Goal: Task Accomplishment & Management: Use online tool/utility

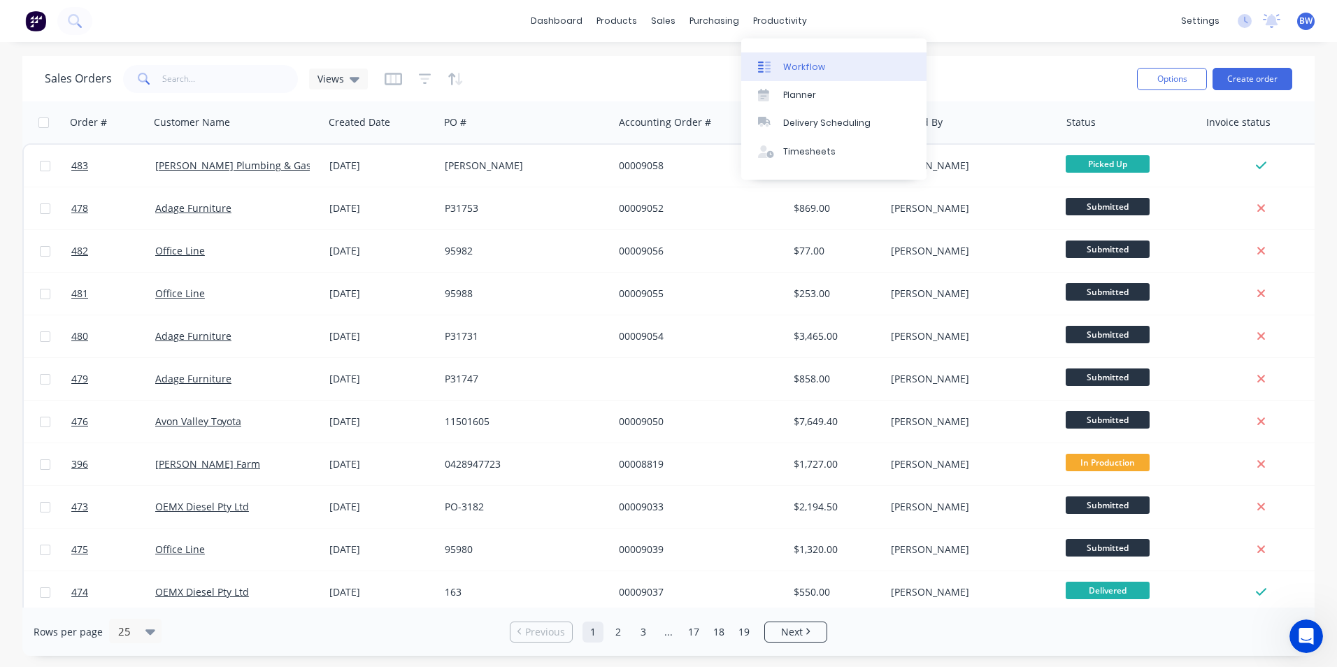
click at [777, 59] on link "Workflow" at bounding box center [833, 66] width 185 height 28
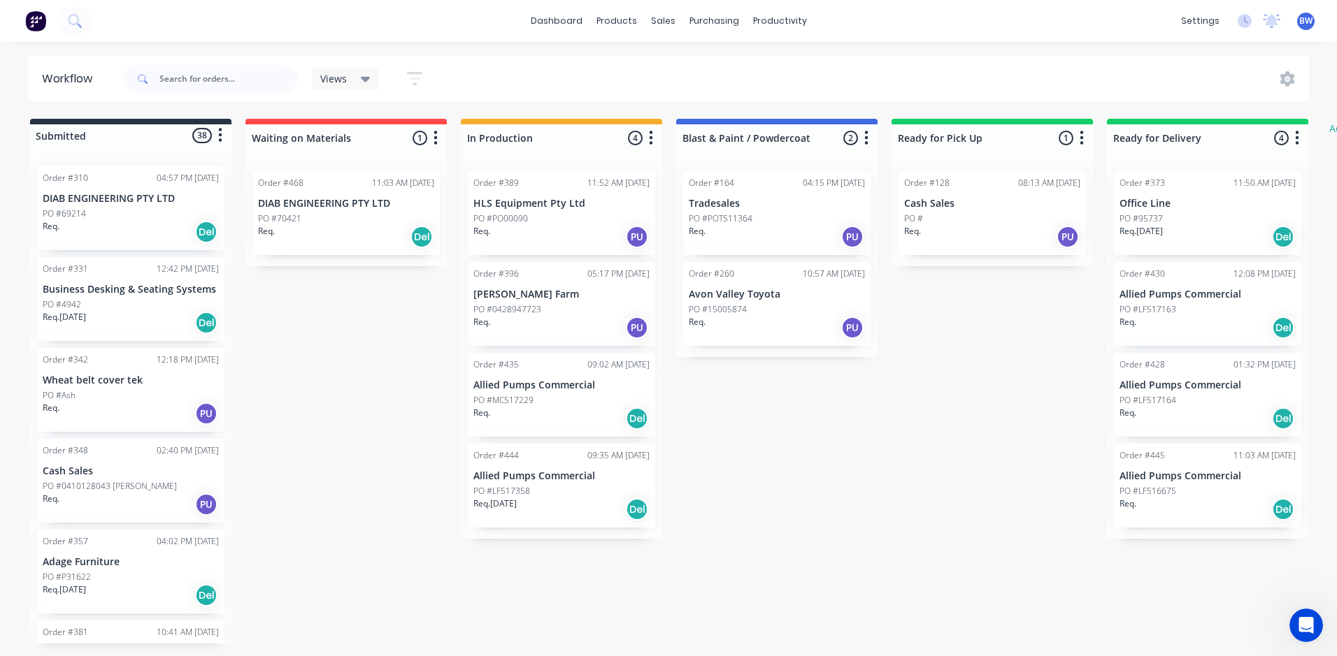
click at [526, 289] on p "[PERSON_NAME] Farm" at bounding box center [561, 295] width 176 height 12
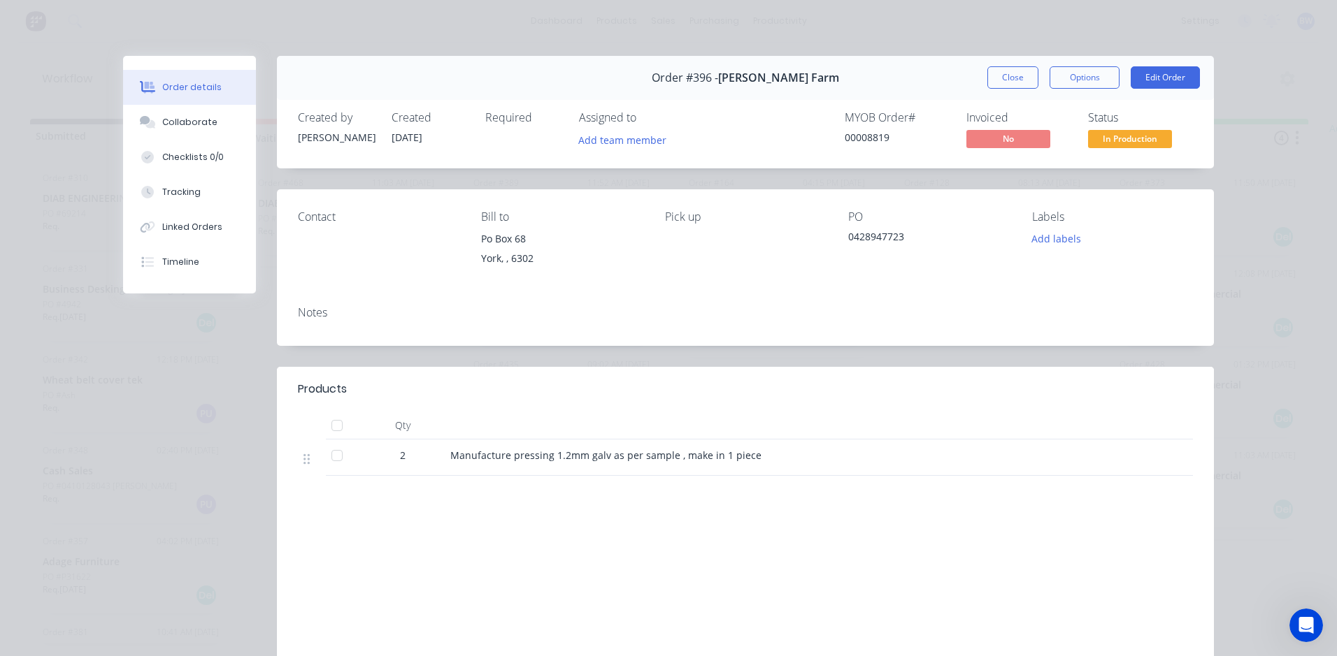
click at [1107, 143] on span "In Production" at bounding box center [1130, 138] width 84 height 17
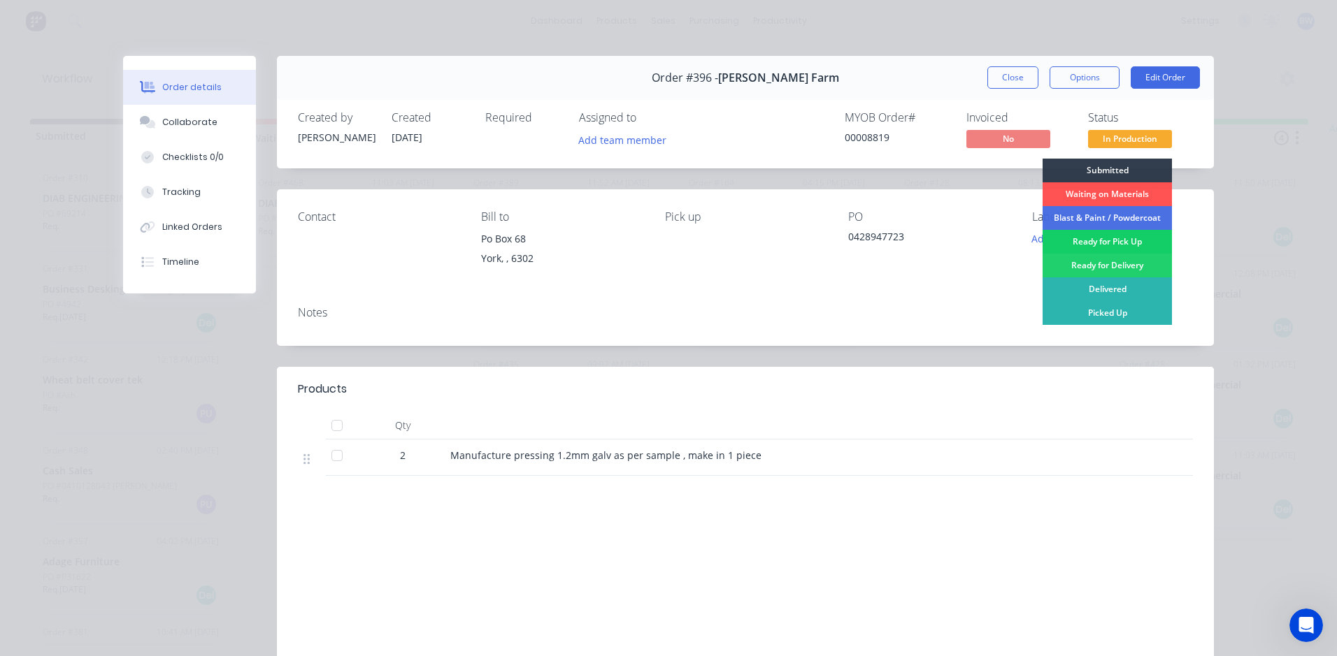
click at [1091, 241] on div "Ready for Pick Up" at bounding box center [1106, 242] width 129 height 24
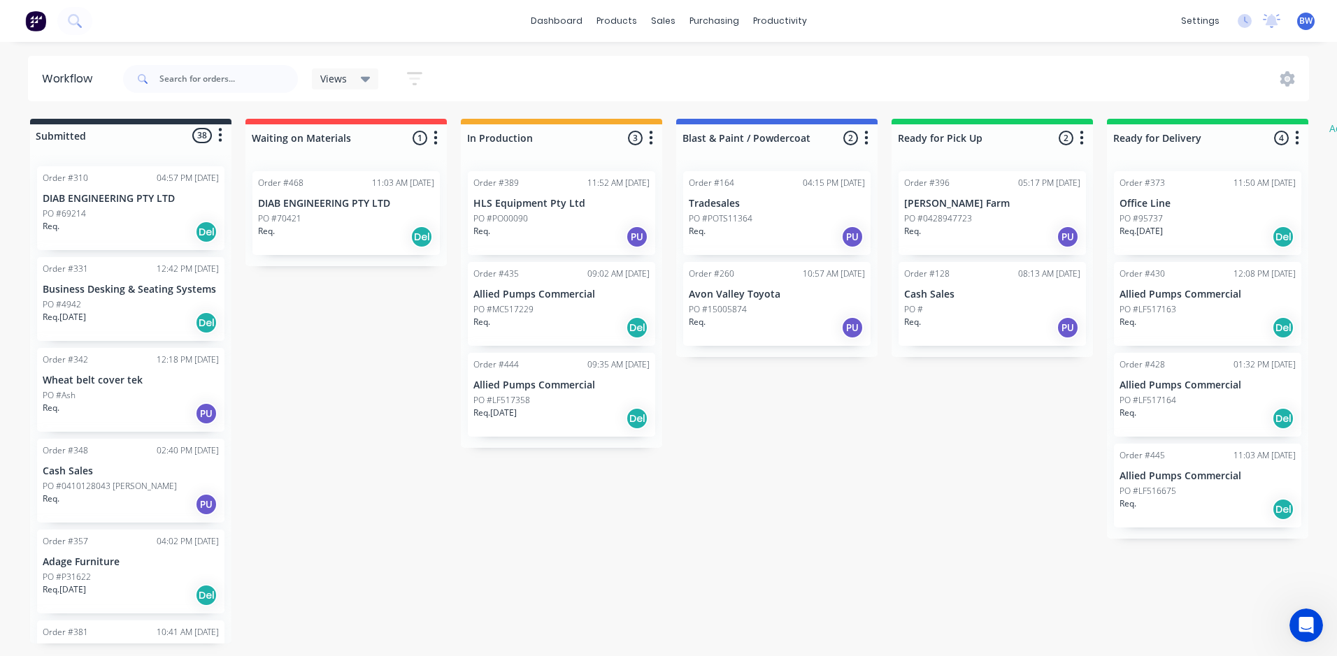
click at [982, 292] on p "Cash Sales" at bounding box center [992, 295] width 176 height 12
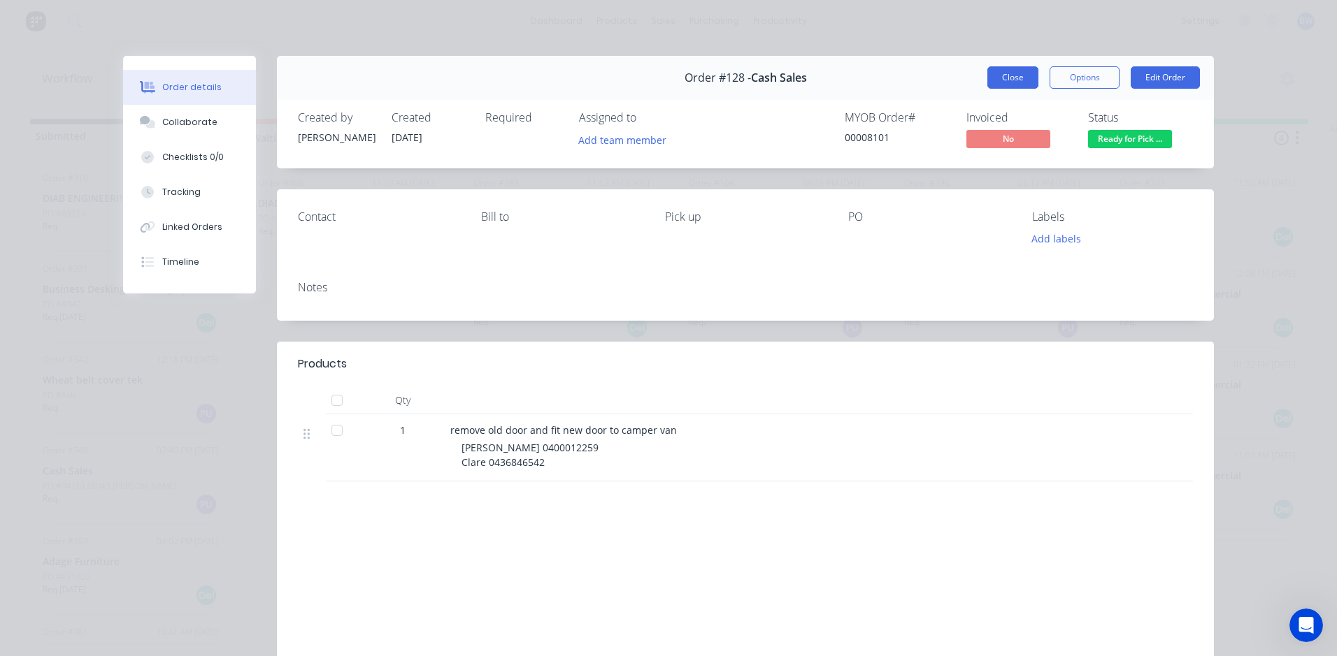
click at [999, 80] on button "Close" at bounding box center [1012, 77] width 51 height 22
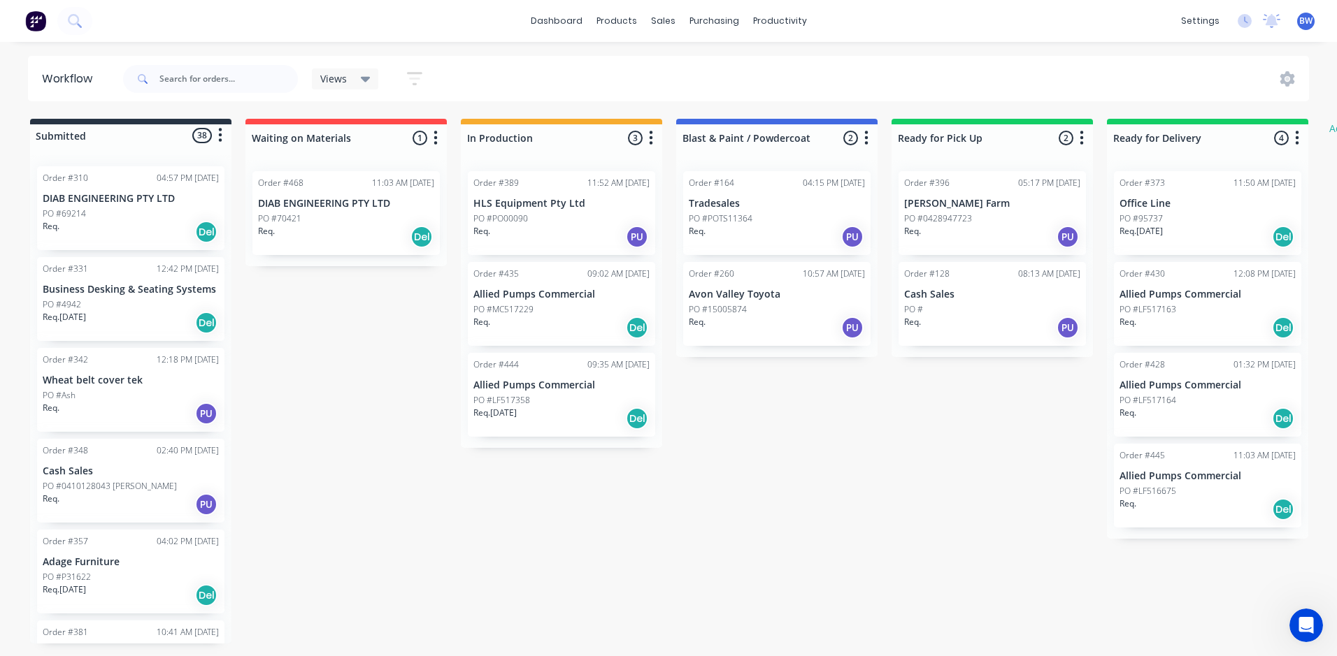
click at [1142, 475] on p "Allied Pumps Commercial" at bounding box center [1207, 476] width 176 height 12
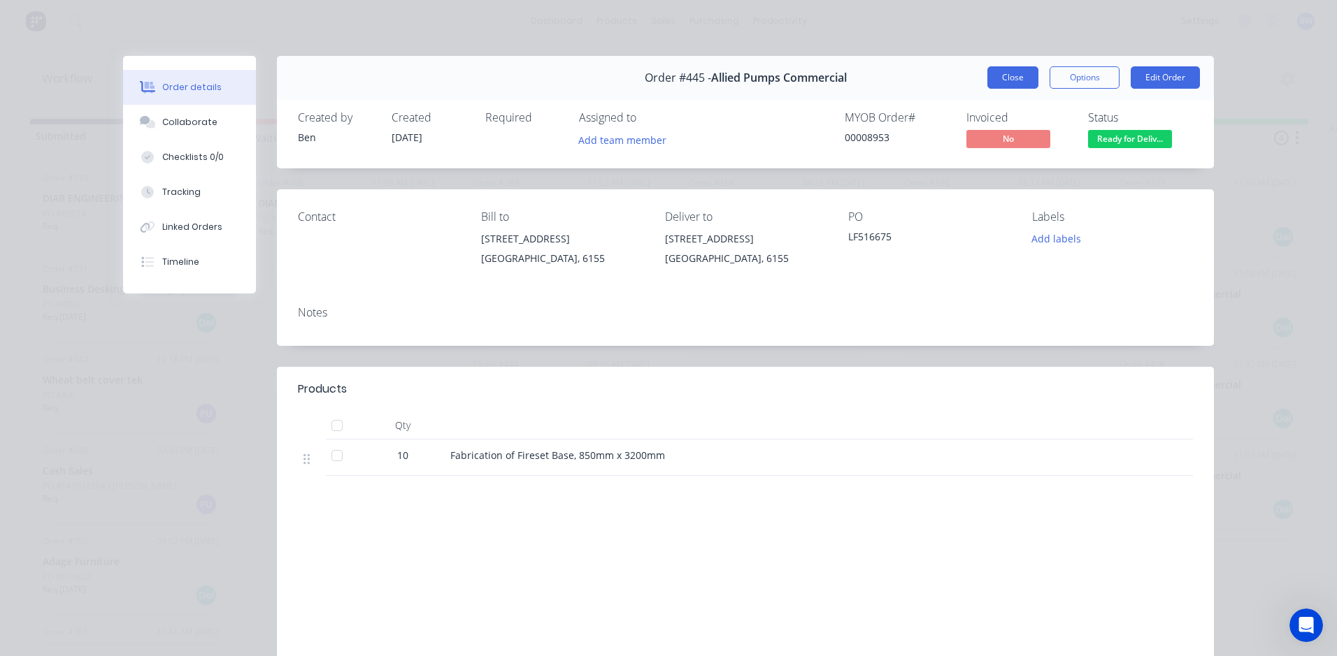
click at [1003, 71] on button "Close" at bounding box center [1012, 77] width 51 height 22
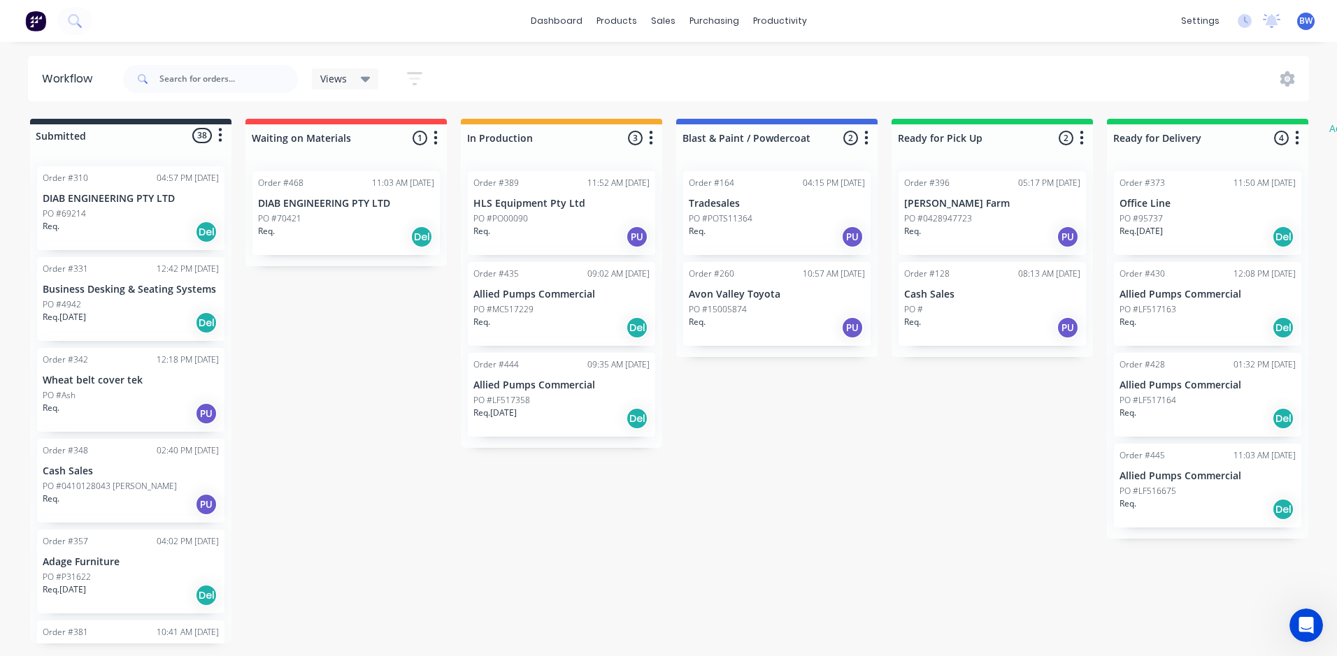
click at [1217, 400] on div "PO #LF517164" at bounding box center [1207, 400] width 176 height 13
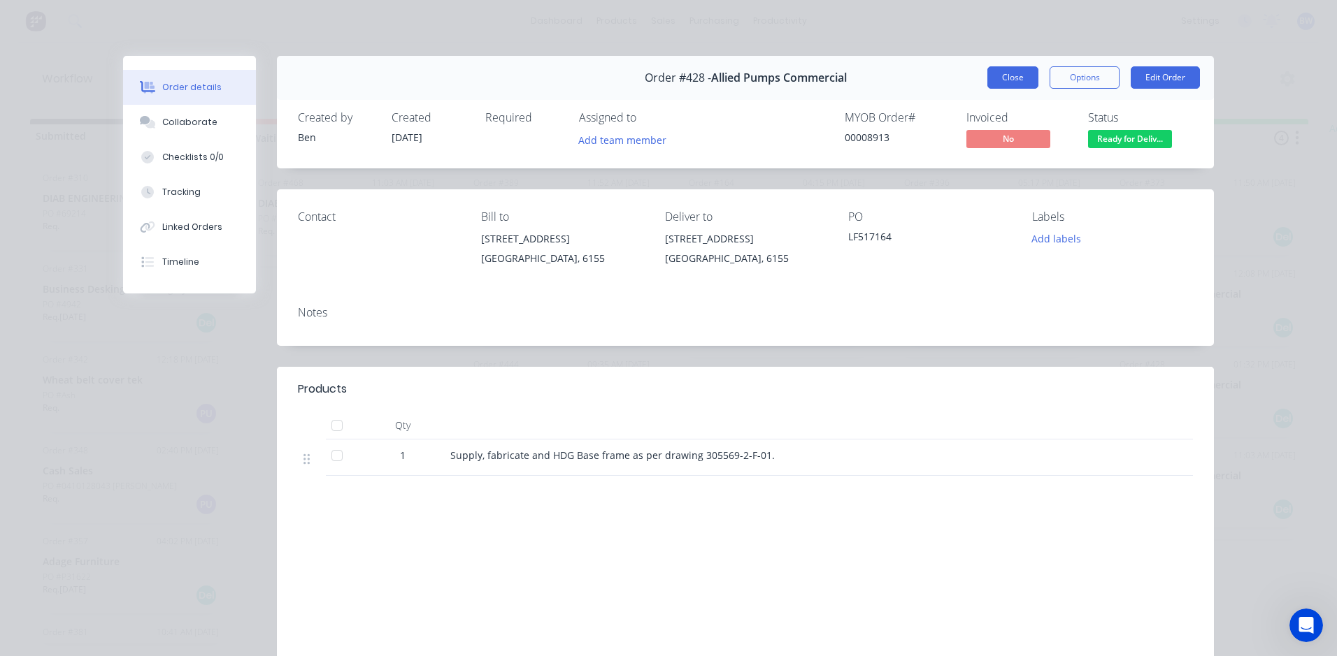
click at [1011, 78] on button "Close" at bounding box center [1012, 77] width 51 height 22
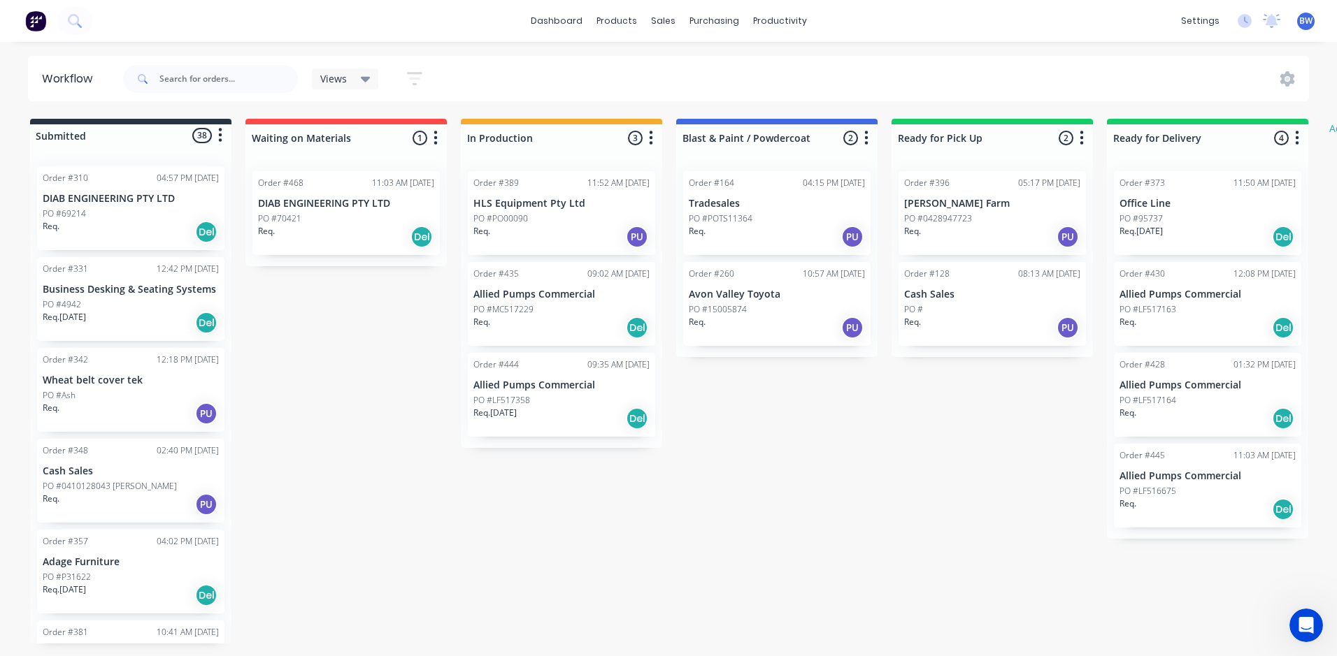
click at [1165, 285] on div "Order #430 12:08 PM [DATE] Allied Pumps Commercial PO #LF517163 Req. Del" at bounding box center [1207, 304] width 187 height 84
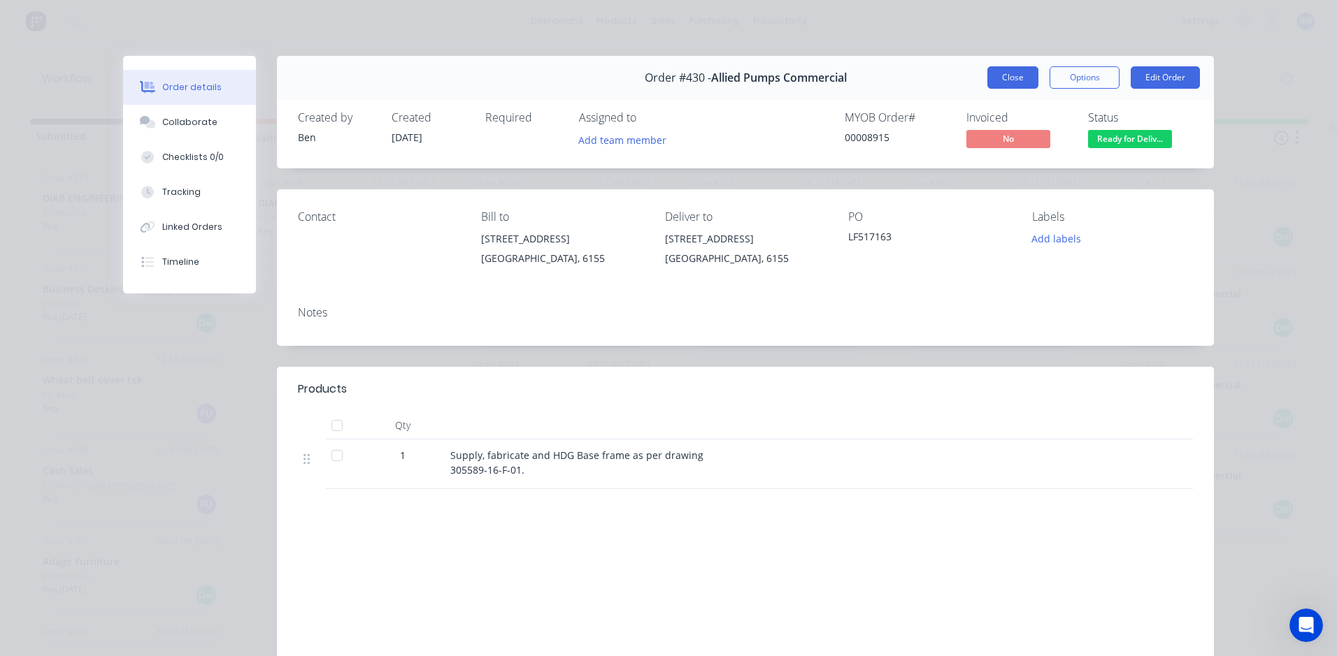
click at [1018, 82] on button "Close" at bounding box center [1012, 77] width 51 height 22
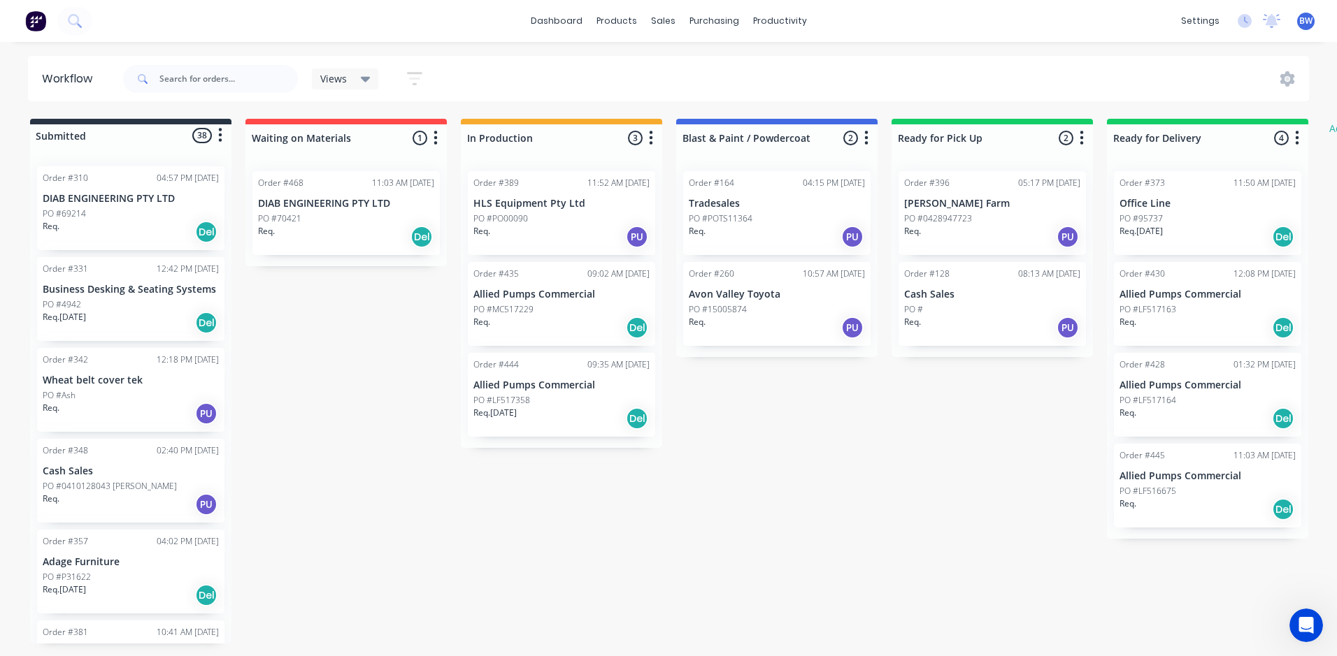
click at [563, 396] on div "PO #LF517358" at bounding box center [561, 400] width 176 height 13
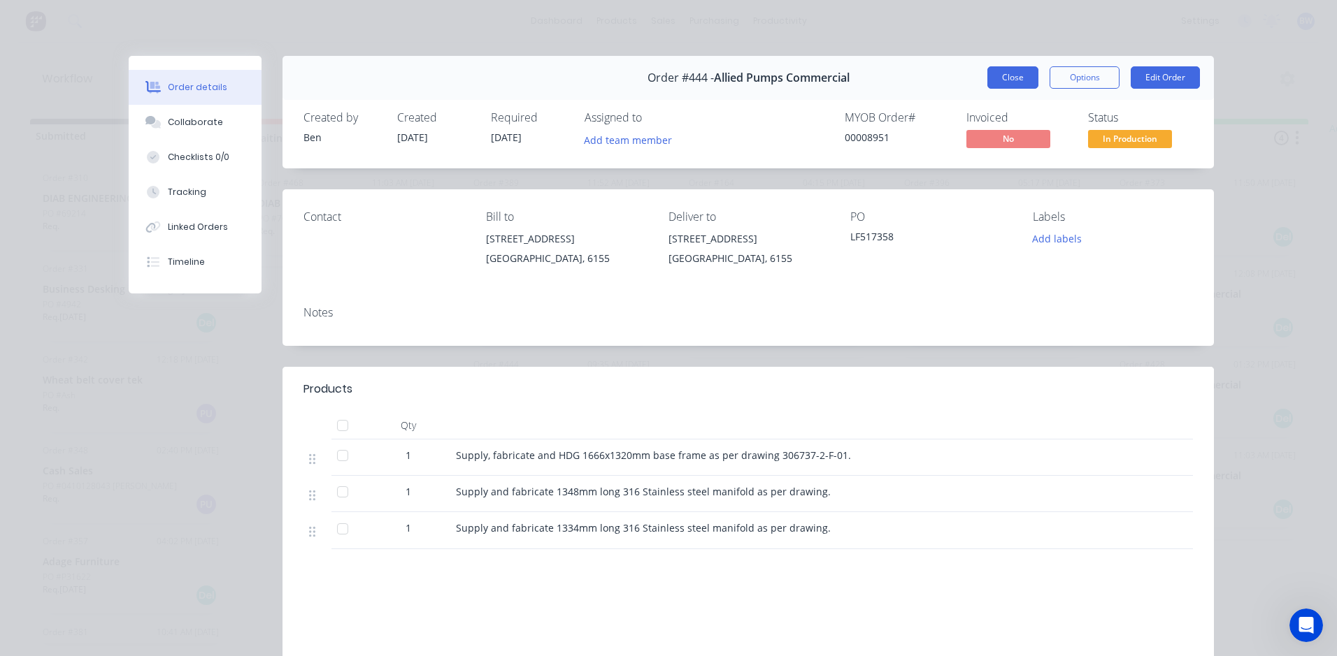
click at [995, 80] on button "Close" at bounding box center [1012, 77] width 51 height 22
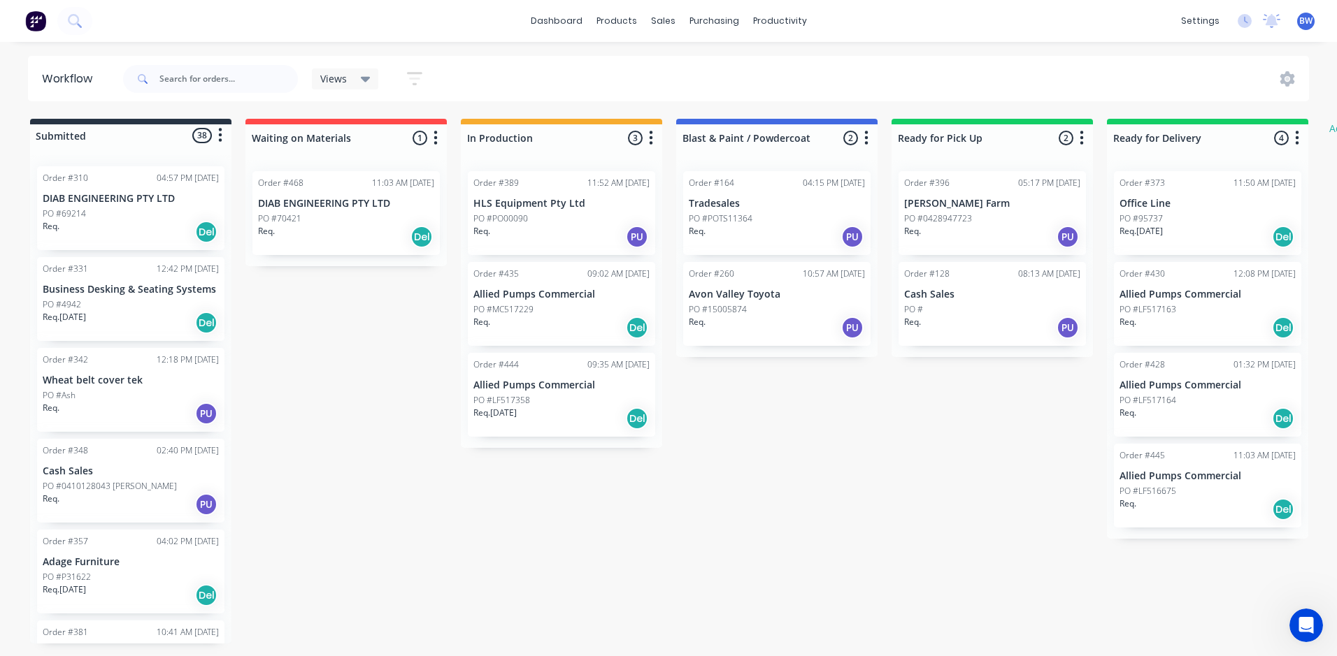
click at [536, 313] on div "PO #MC517229" at bounding box center [561, 309] width 176 height 13
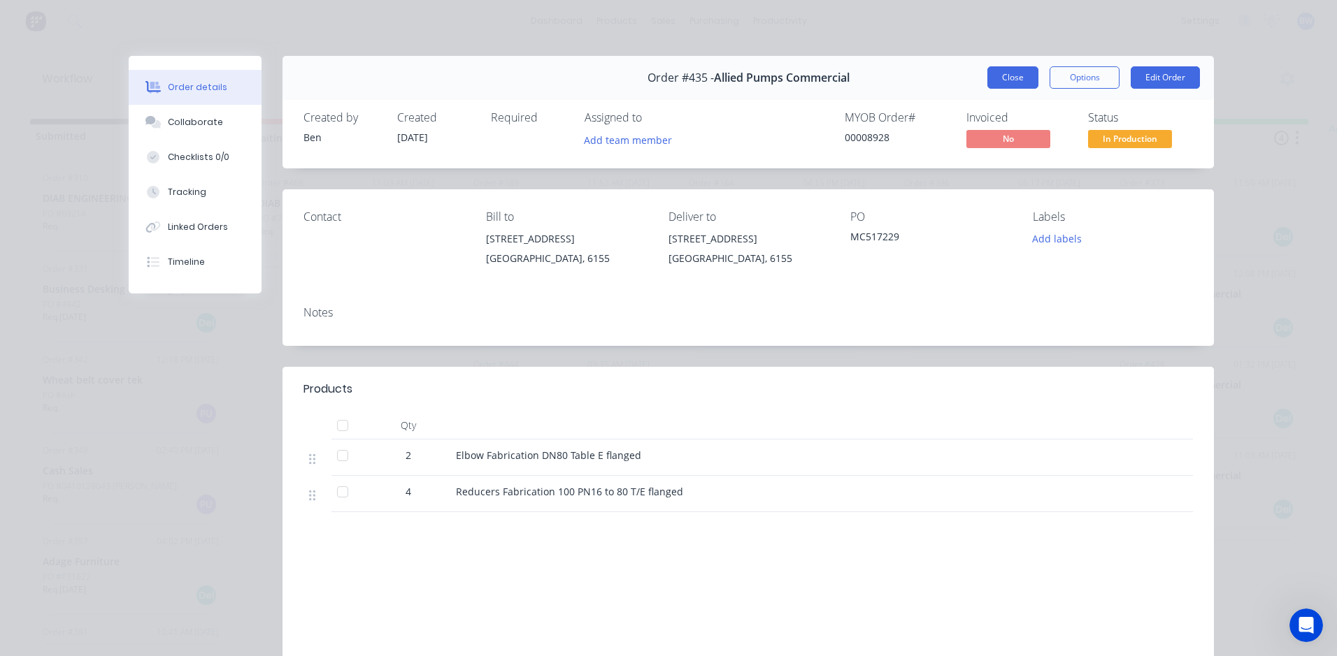
click at [1023, 84] on button "Close" at bounding box center [1012, 77] width 51 height 22
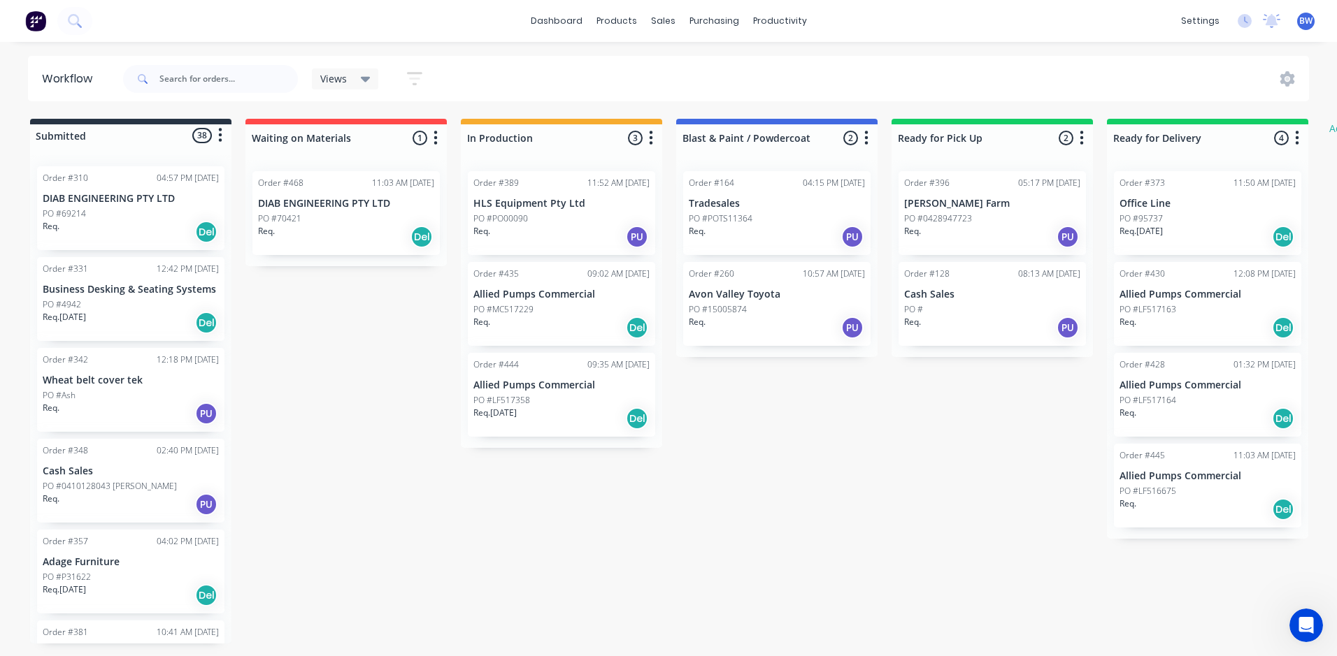
click at [585, 393] on div "Order #444 09:35 AM [DATE] Allied Pumps Commercial PO #LF517358 Req. [DATE] Del" at bounding box center [561, 395] width 187 height 84
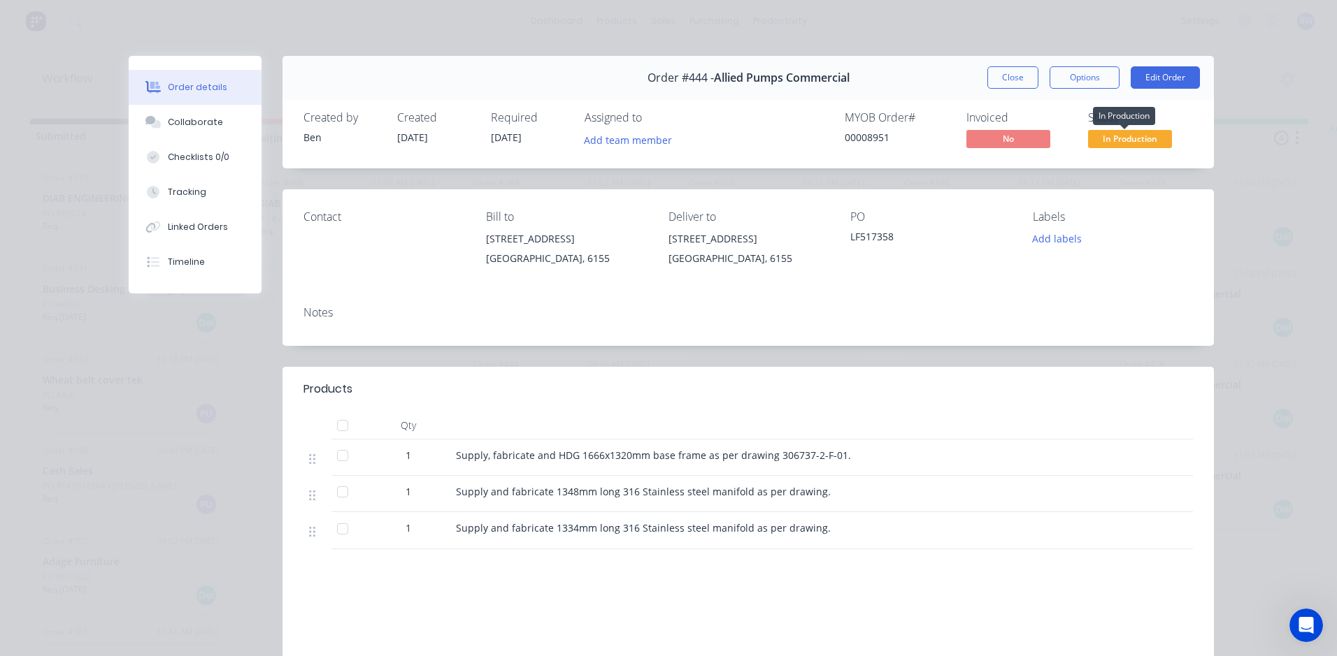
click at [1110, 146] on span "In Production" at bounding box center [1130, 138] width 84 height 17
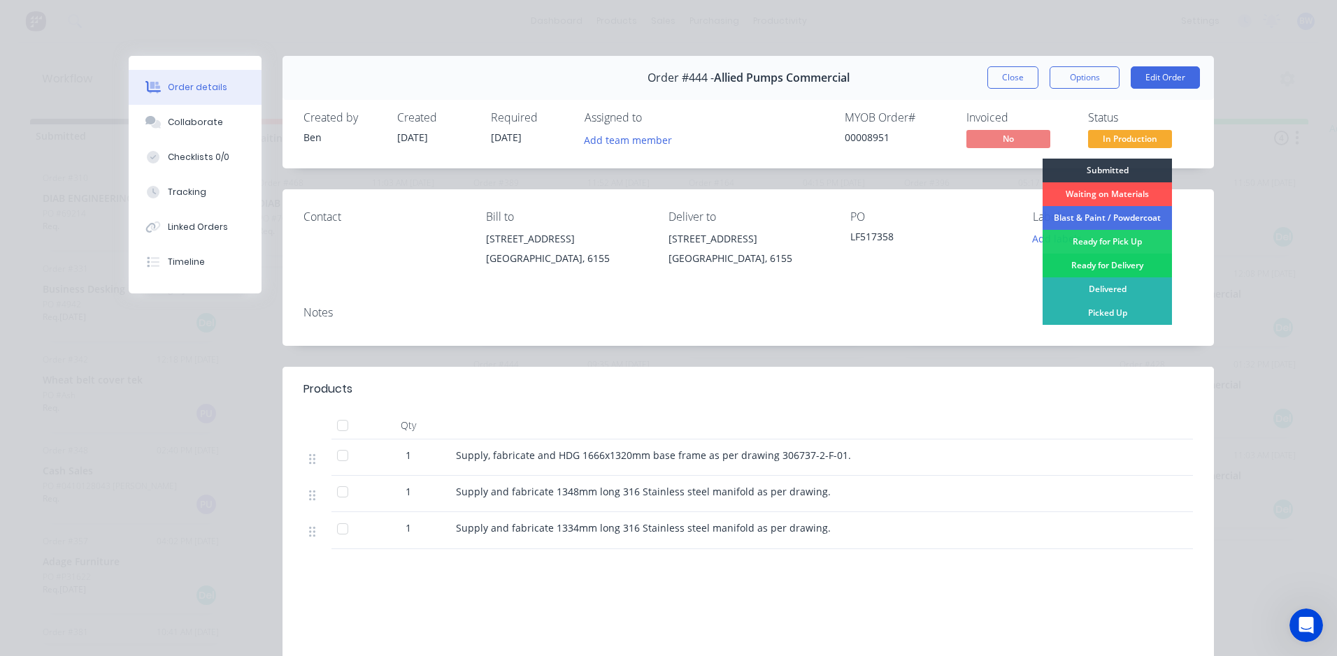
click at [1093, 264] on div "Ready for Delivery" at bounding box center [1106, 266] width 129 height 24
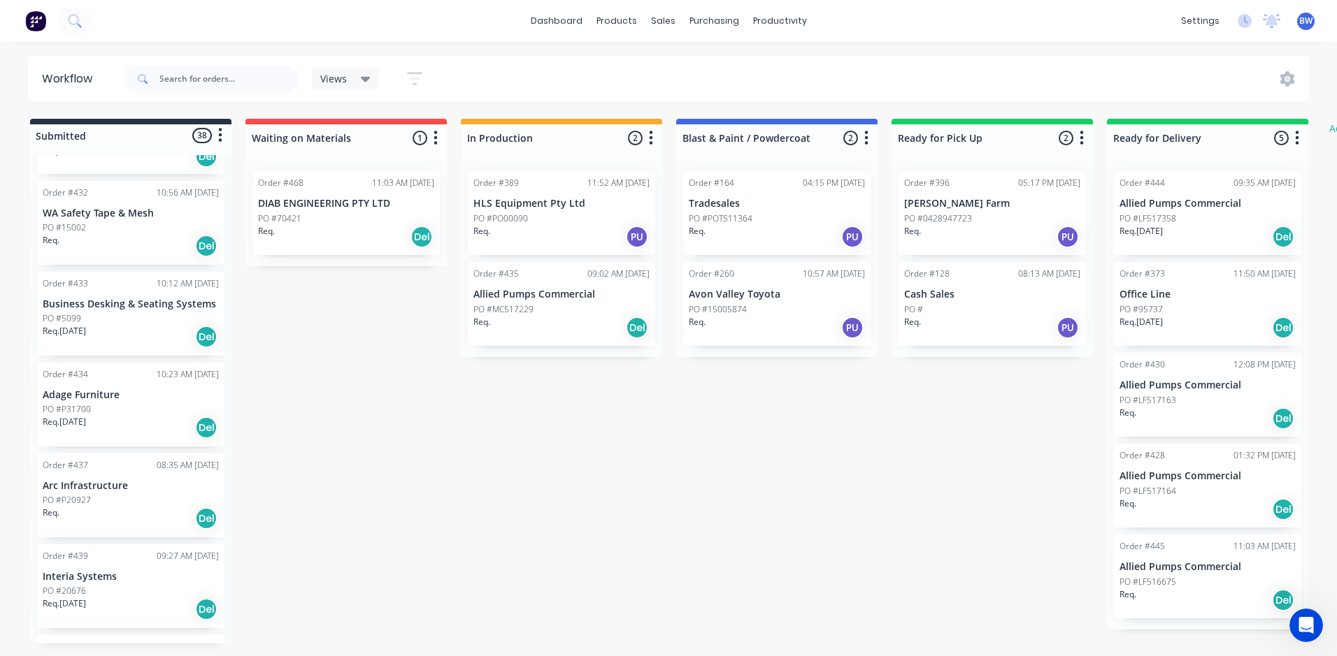
scroll to position [839, 0]
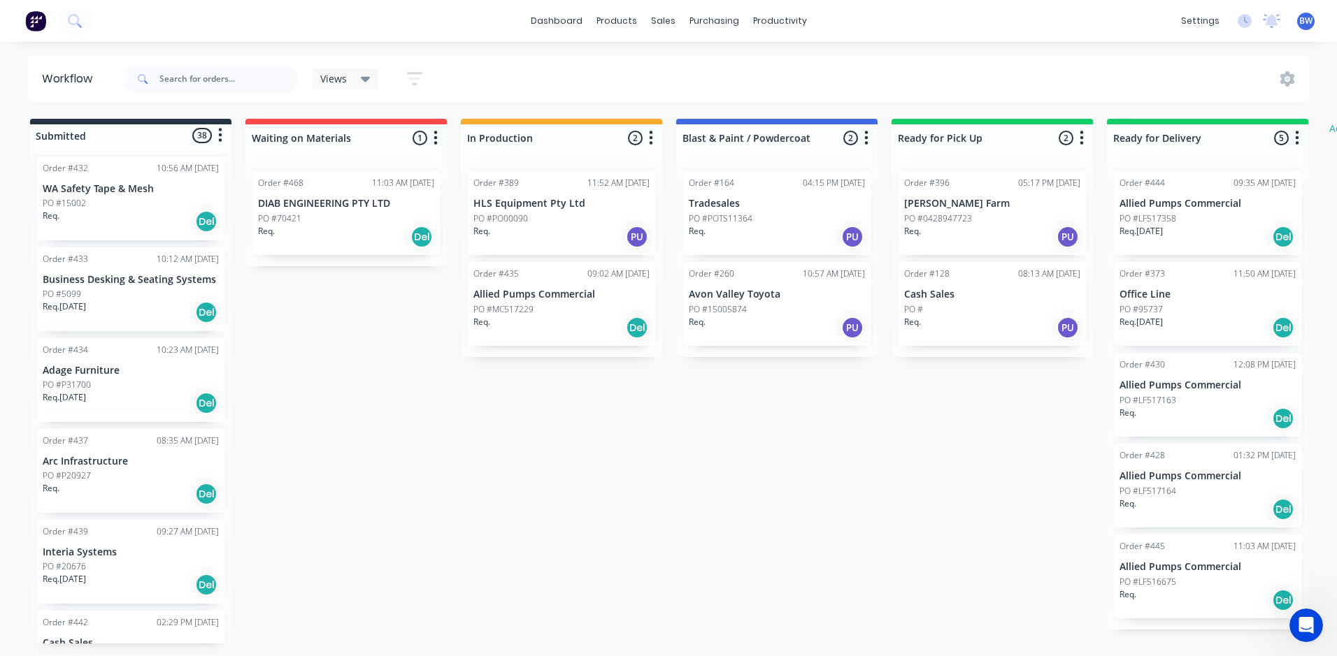
click at [140, 467] on div "Order #437 08:35 AM [DATE] Arc Infrastructure PO #P20927 Req. Del" at bounding box center [130, 471] width 187 height 84
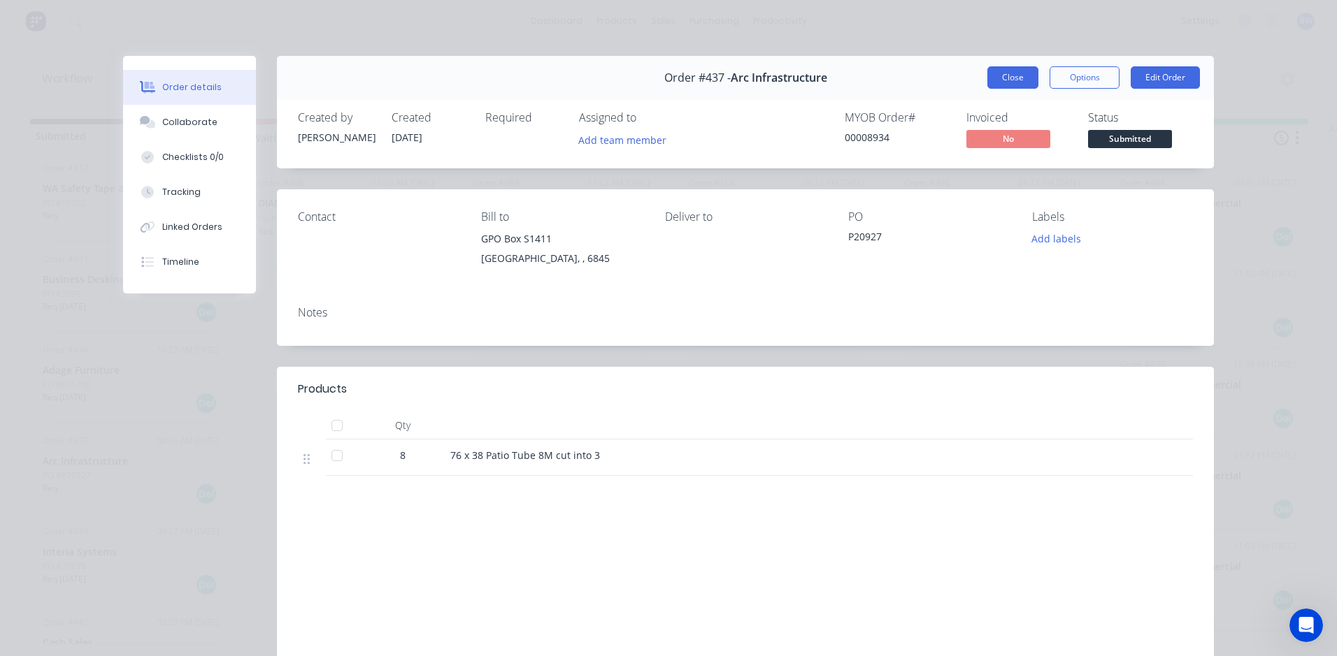
click at [996, 78] on button "Close" at bounding box center [1012, 77] width 51 height 22
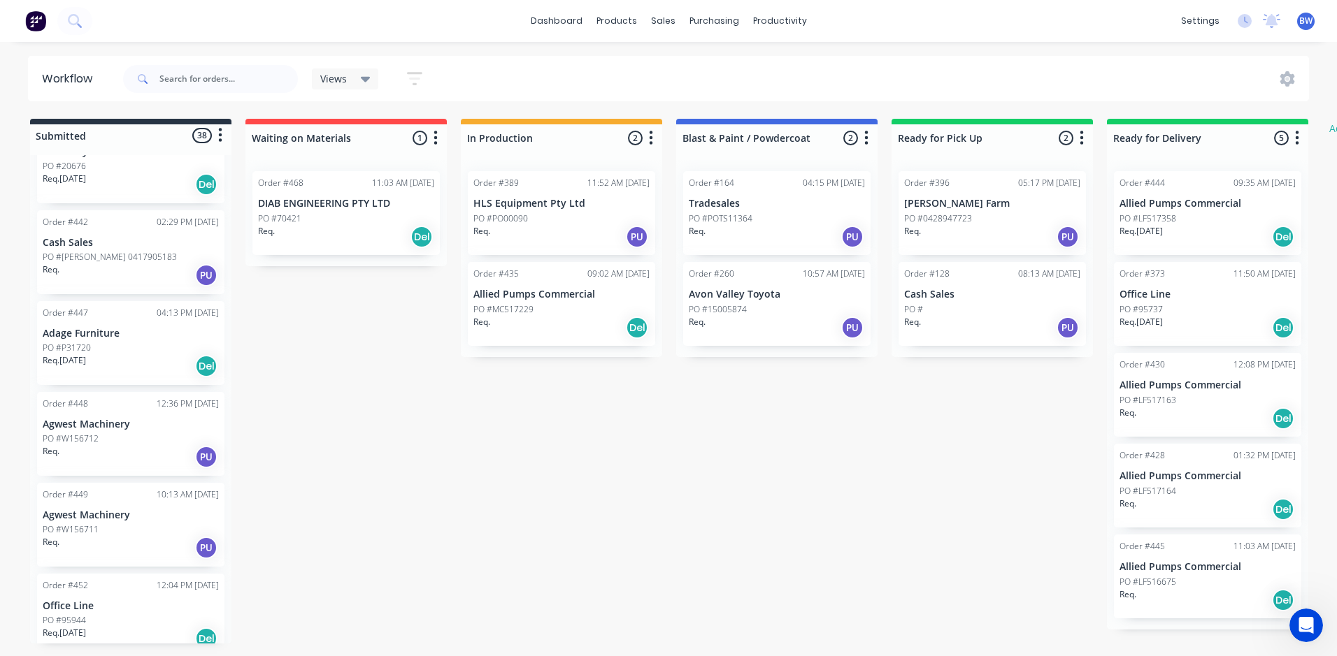
scroll to position [1258, 0]
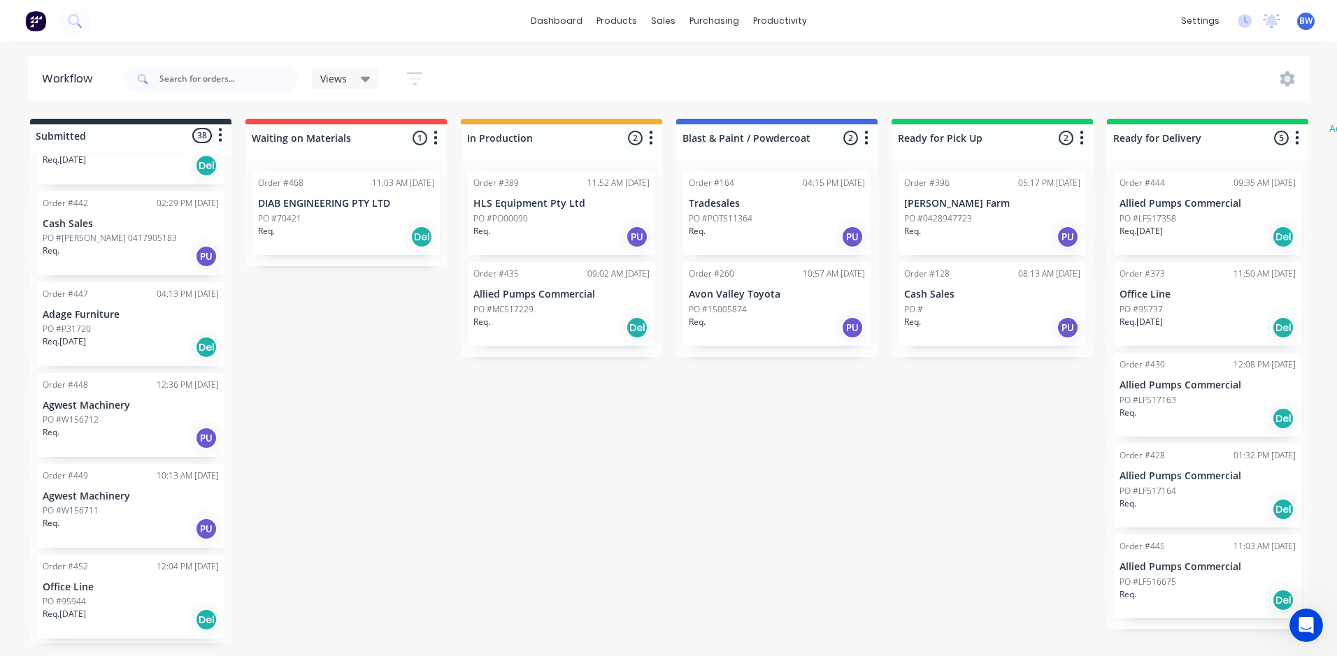
click at [116, 504] on div "Order #449 10:13 AM [DATE] Agwest Machinery PO #W156711 Req. PU" at bounding box center [130, 506] width 187 height 84
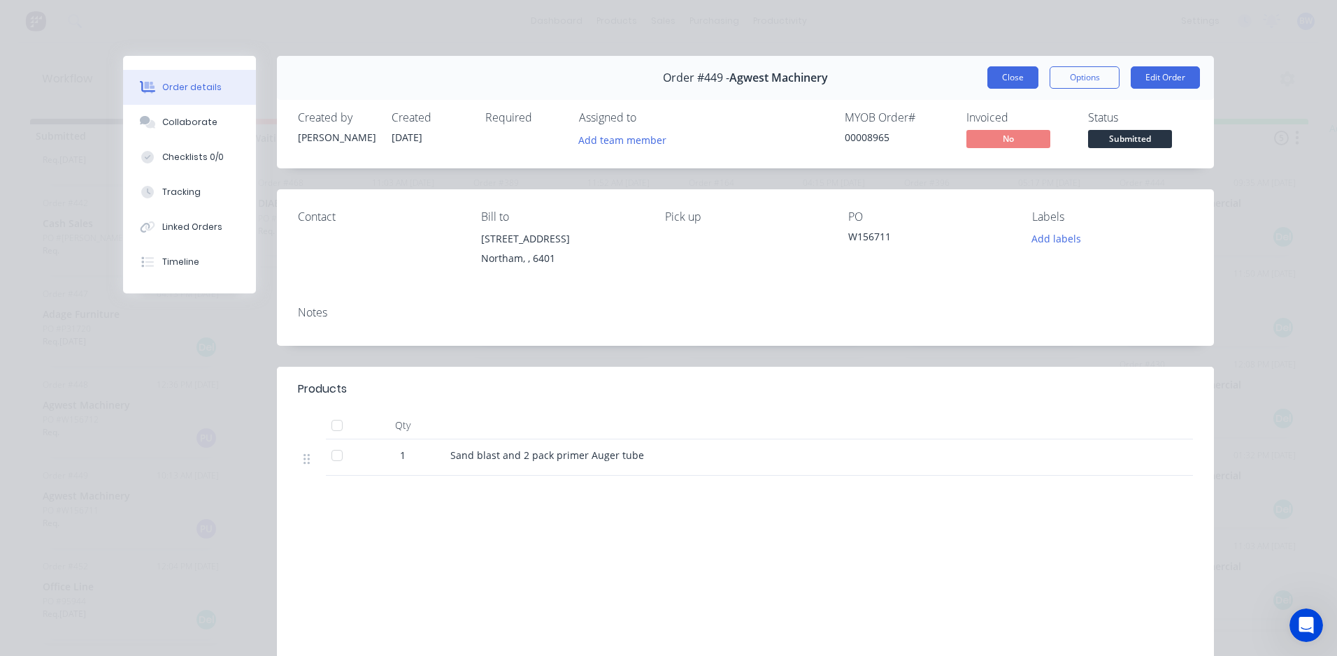
click at [1019, 71] on button "Close" at bounding box center [1012, 77] width 51 height 22
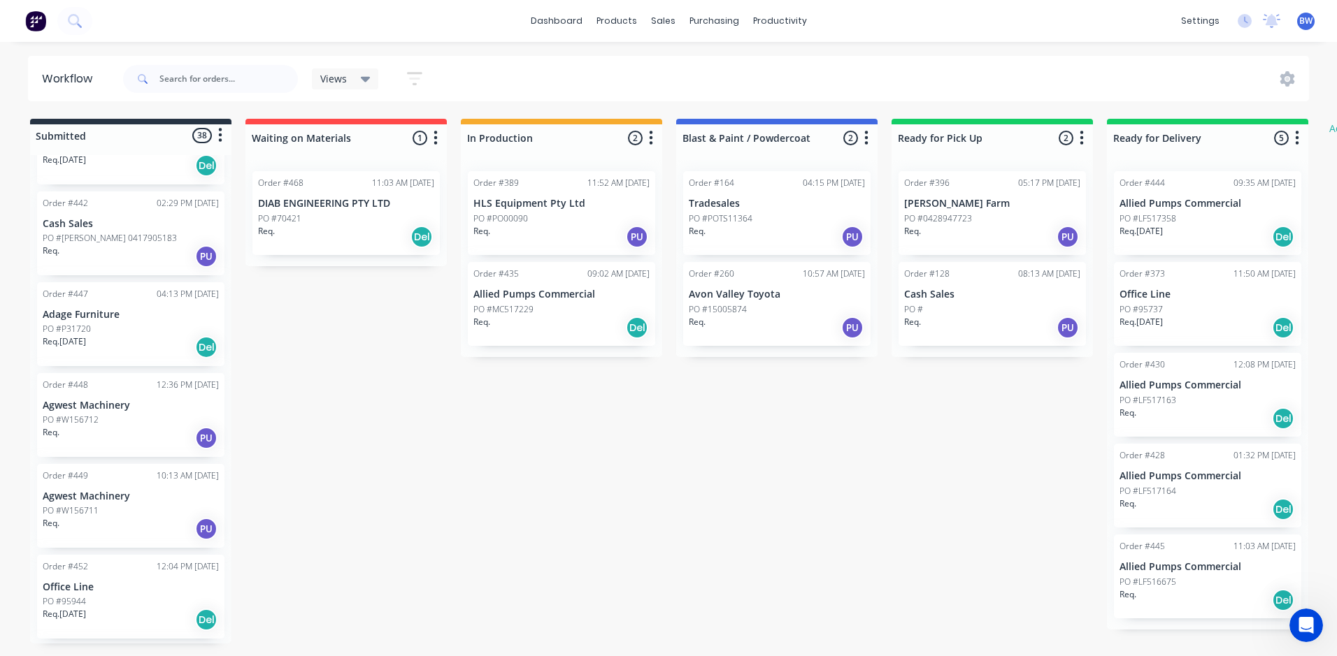
click at [113, 394] on div "Order #448 12:36 PM [DATE] Agwest Machinery PO #W156712 Req. PU" at bounding box center [130, 415] width 187 height 84
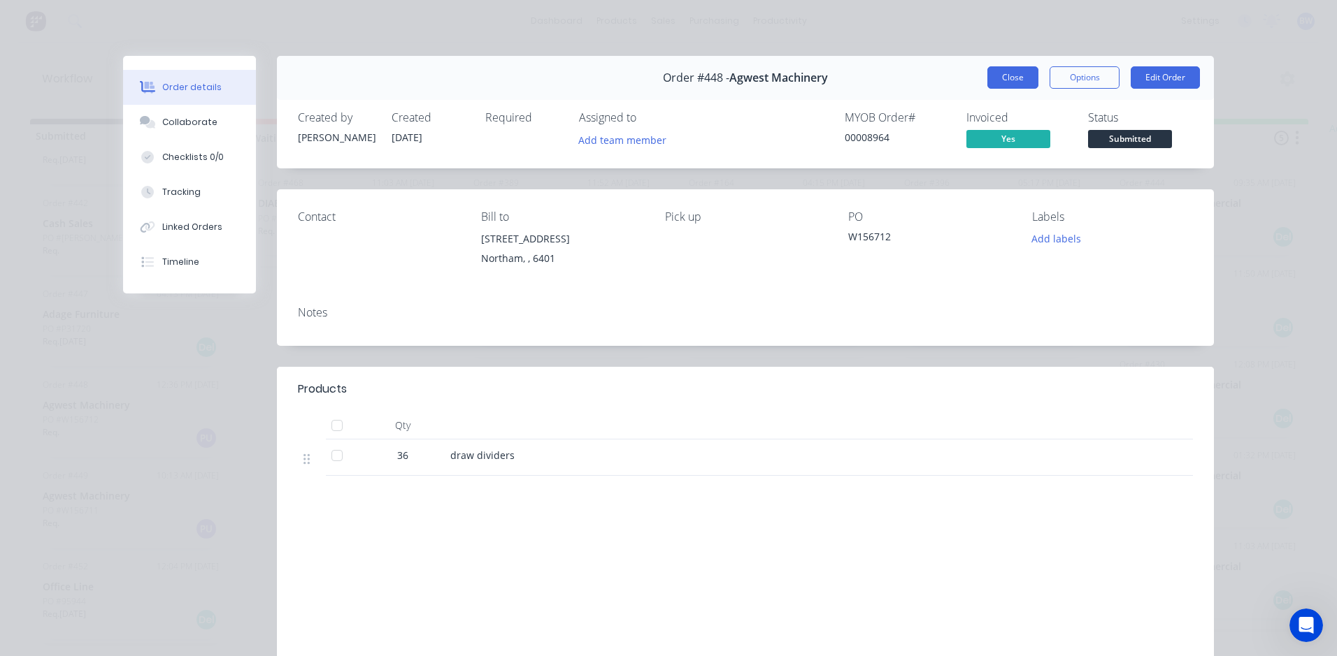
click at [991, 83] on button "Close" at bounding box center [1012, 77] width 51 height 22
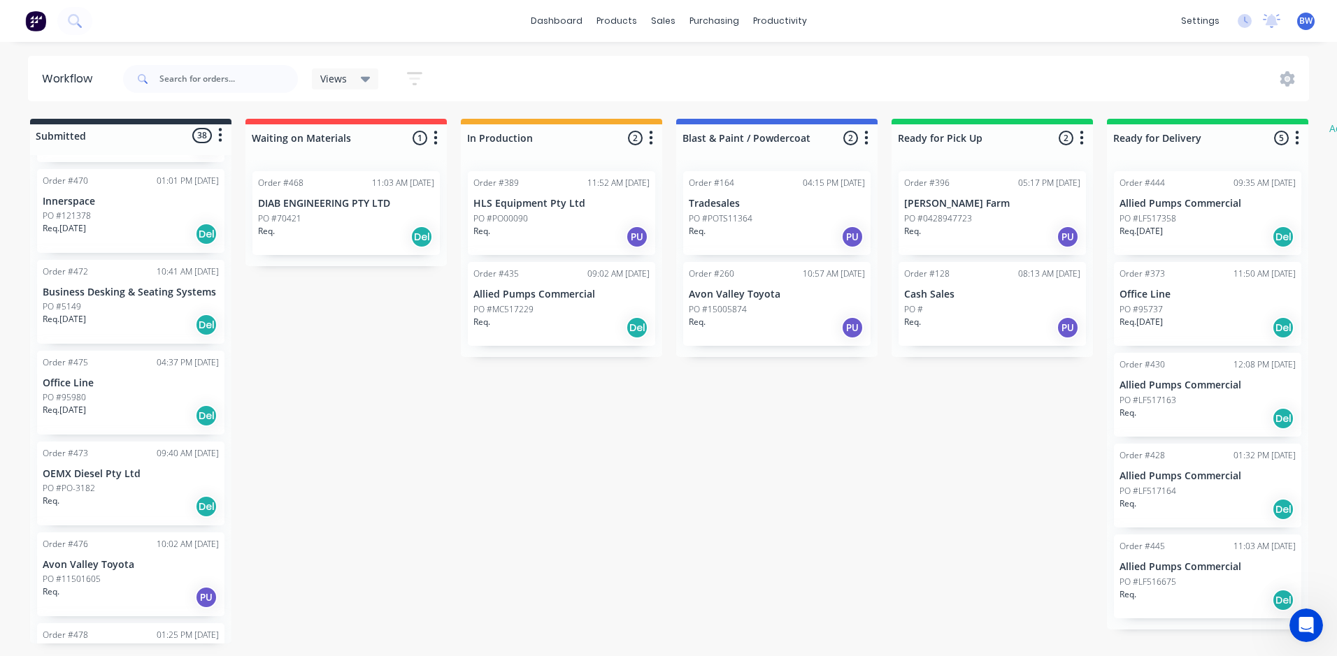
scroll to position [2587, 0]
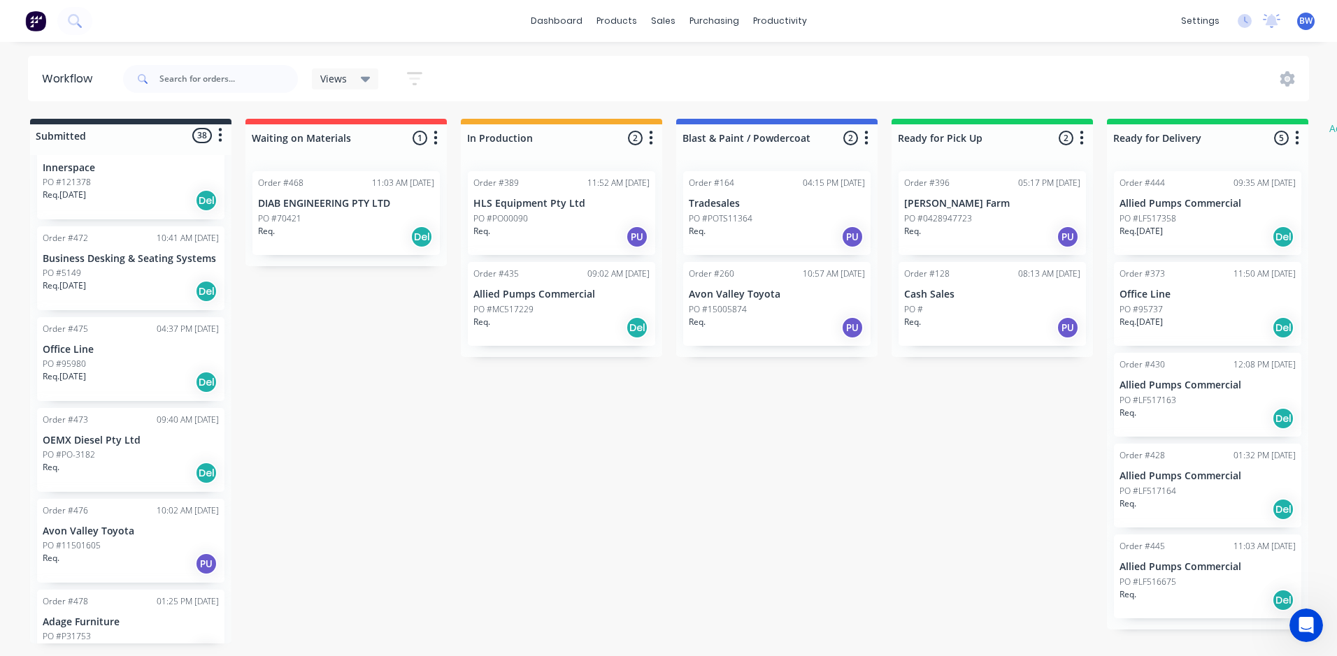
click at [101, 458] on div "PO #PO-3182" at bounding box center [131, 455] width 176 height 13
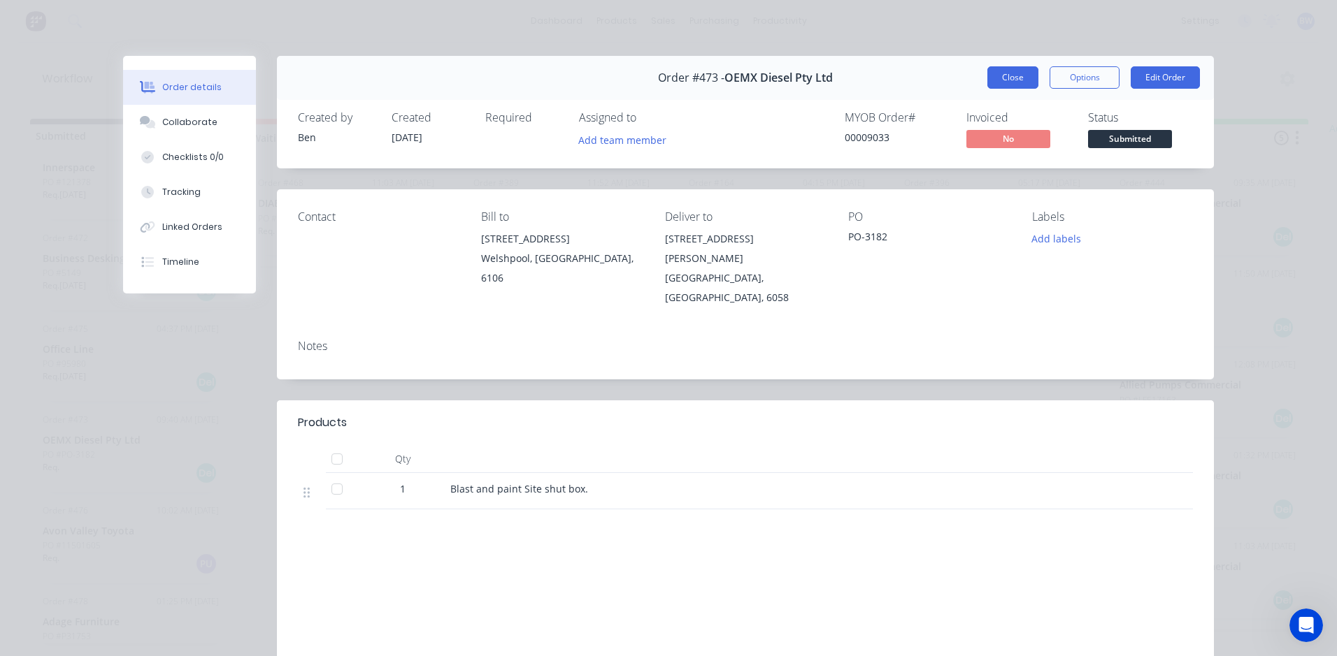
click at [987, 83] on button "Close" at bounding box center [1012, 77] width 51 height 22
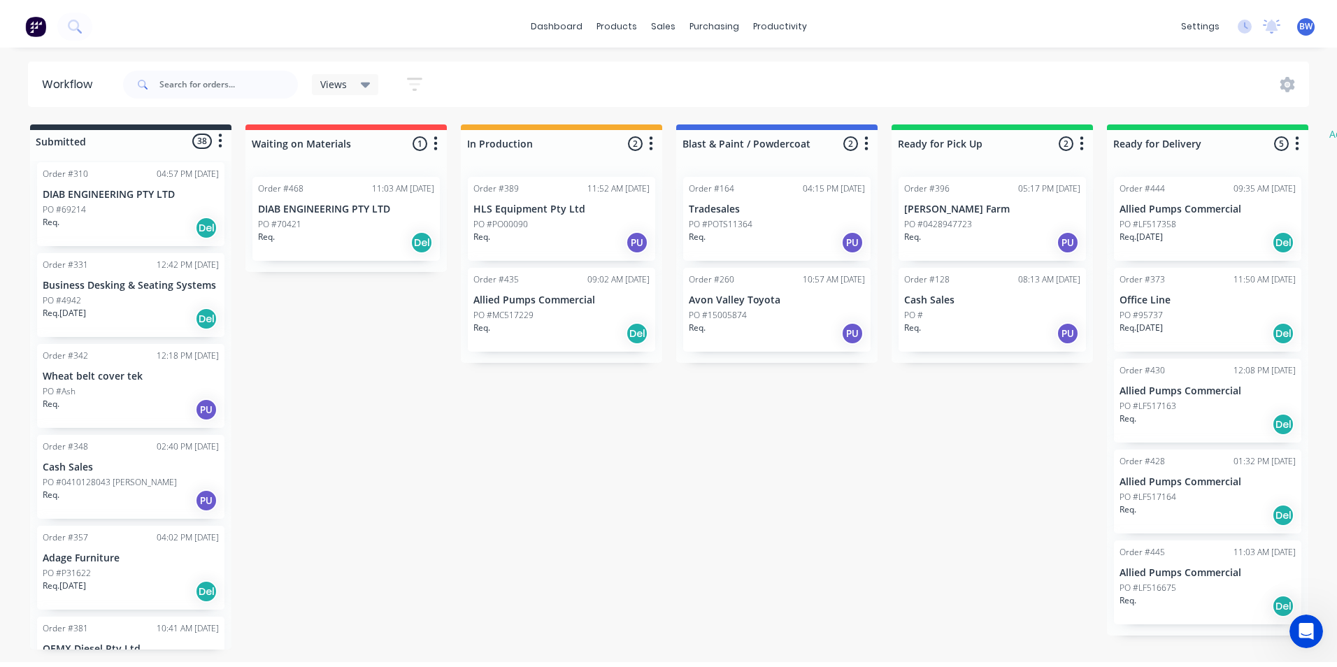
scroll to position [0, 0]
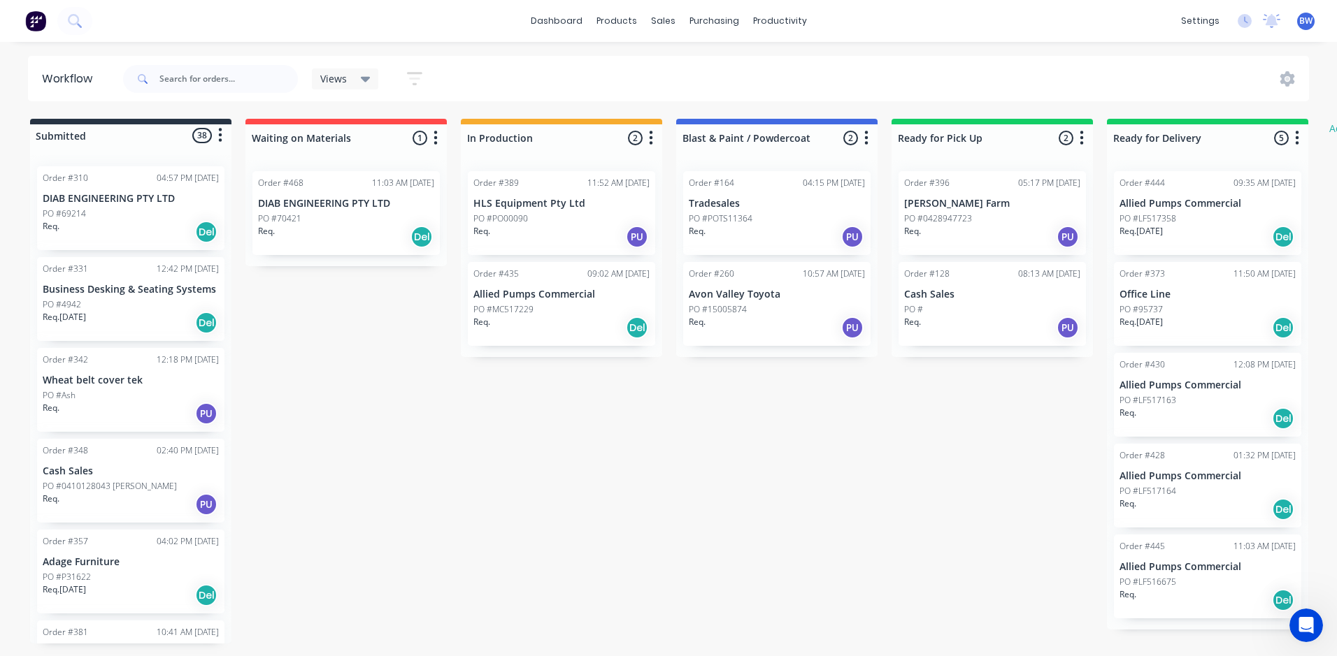
click at [1173, 220] on p "PO #LF517358" at bounding box center [1147, 219] width 57 height 13
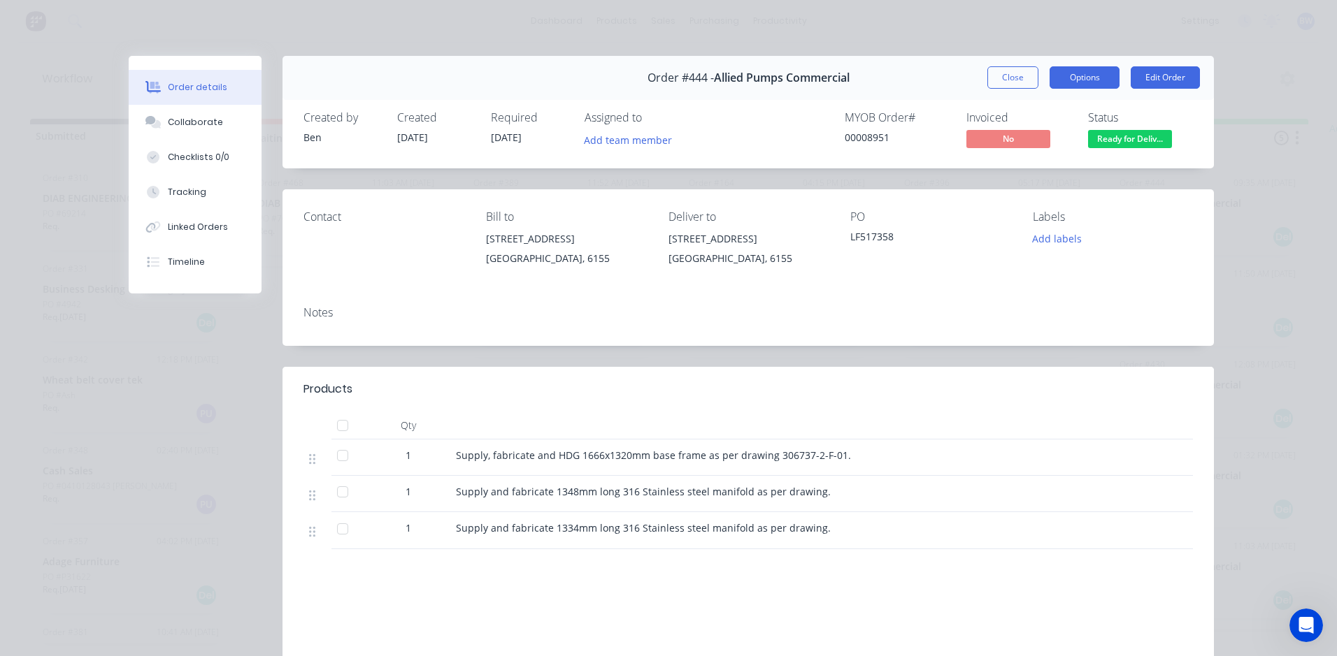
click at [1066, 83] on button "Options" at bounding box center [1084, 77] width 70 height 22
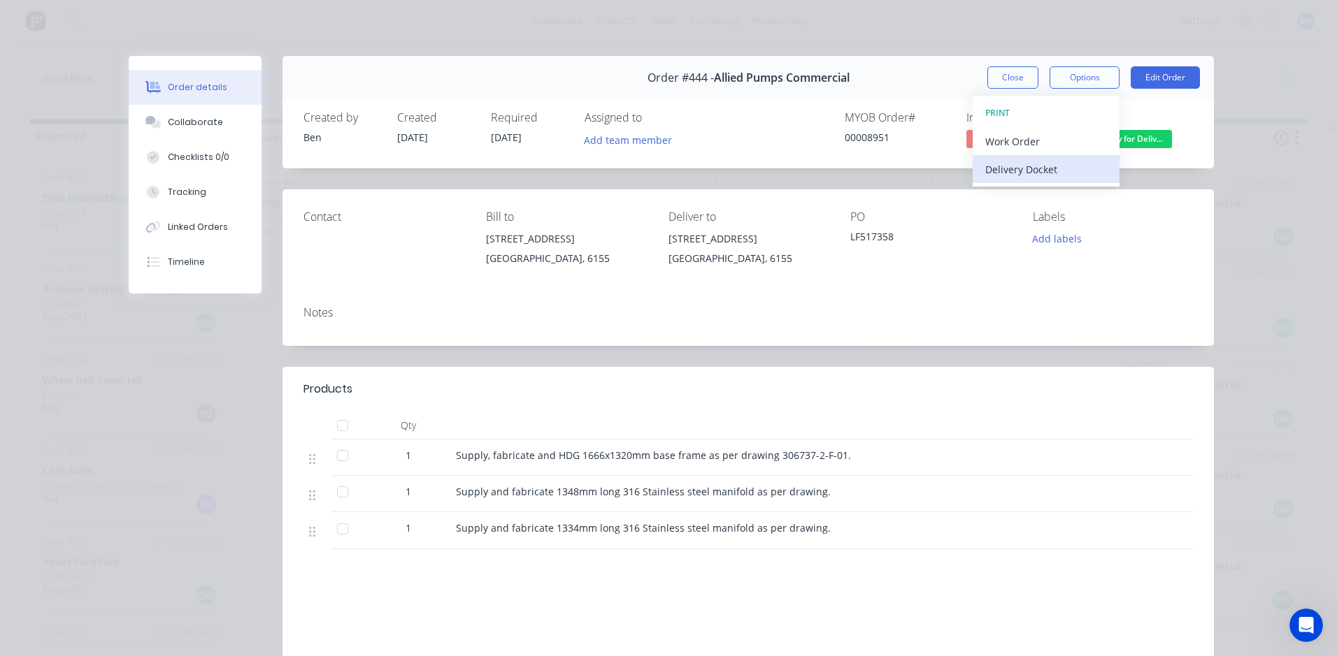
click at [1014, 171] on div "Delivery Docket" at bounding box center [1046, 169] width 122 height 20
click at [1014, 171] on div "Standard" at bounding box center [1046, 169] width 122 height 20
click at [999, 81] on button "Close" at bounding box center [1012, 77] width 51 height 22
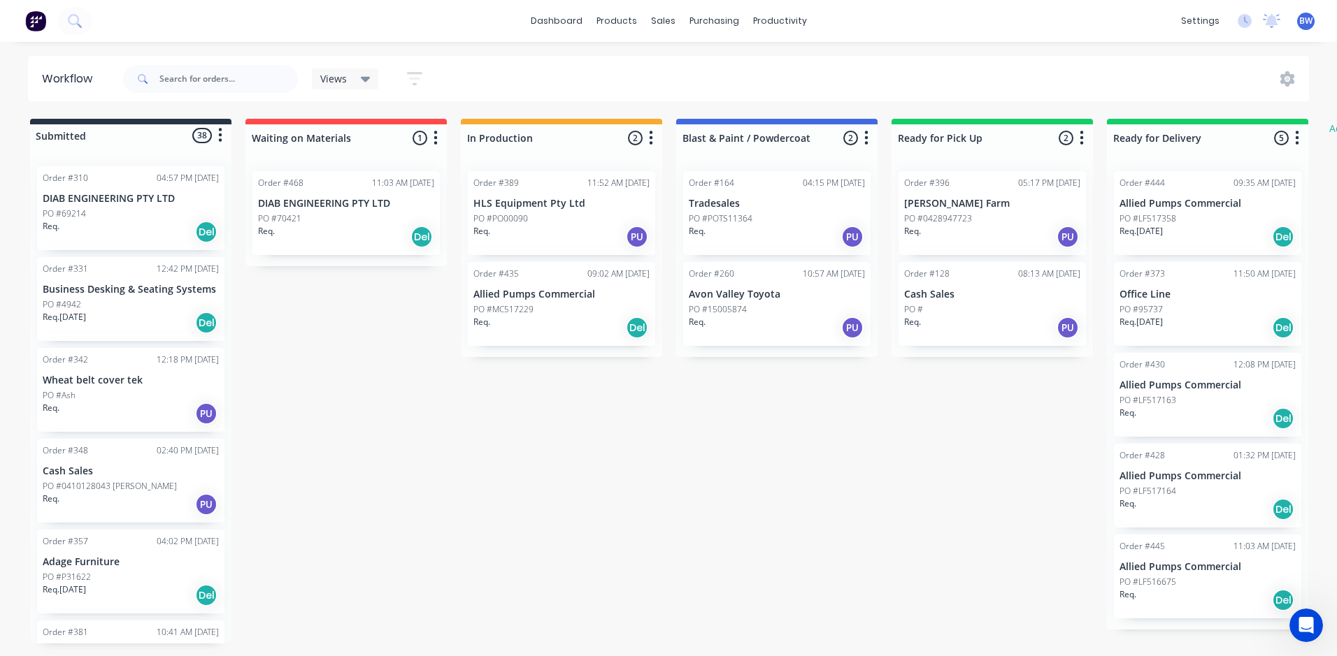
click at [1187, 392] on div "Order #430 12:08 PM [DATE] Allied Pumps Commercial PO #LF517163 Req. Del" at bounding box center [1207, 395] width 187 height 84
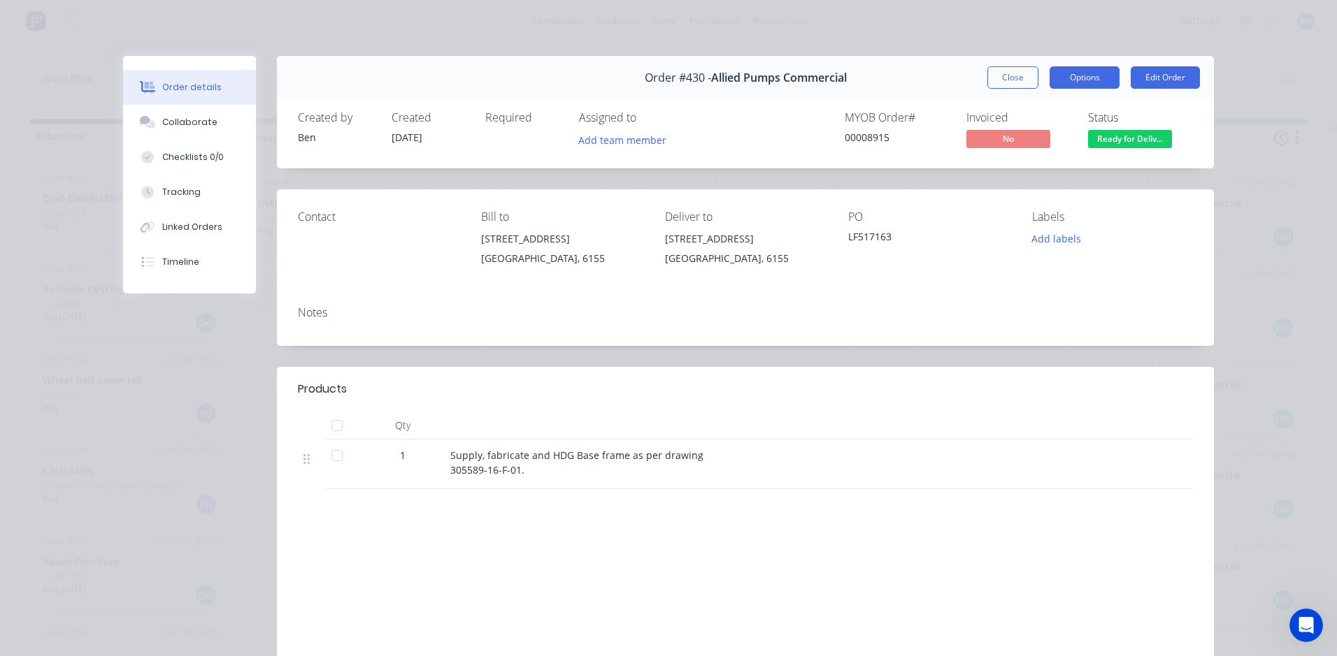
click at [1089, 81] on button "Options" at bounding box center [1084, 77] width 70 height 22
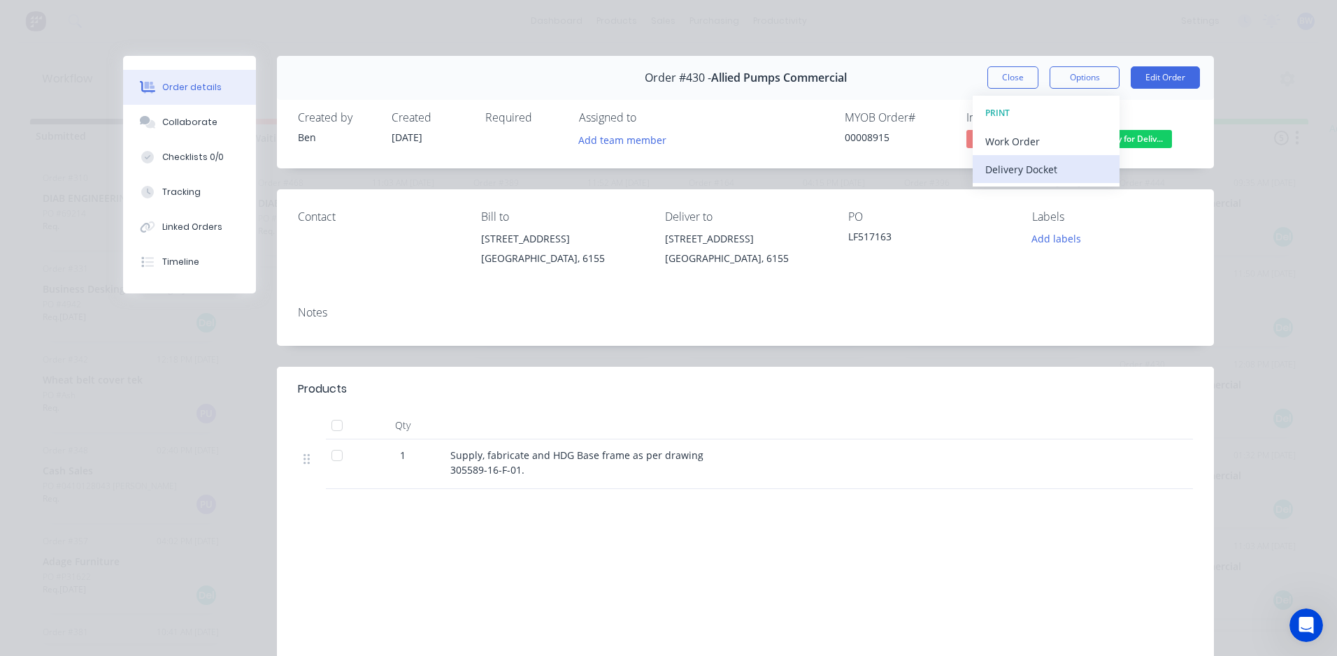
click at [1035, 165] on div "Delivery Docket" at bounding box center [1046, 169] width 122 height 20
click at [1035, 165] on div "Standard" at bounding box center [1046, 169] width 122 height 20
click at [990, 73] on button "Close" at bounding box center [1012, 77] width 51 height 22
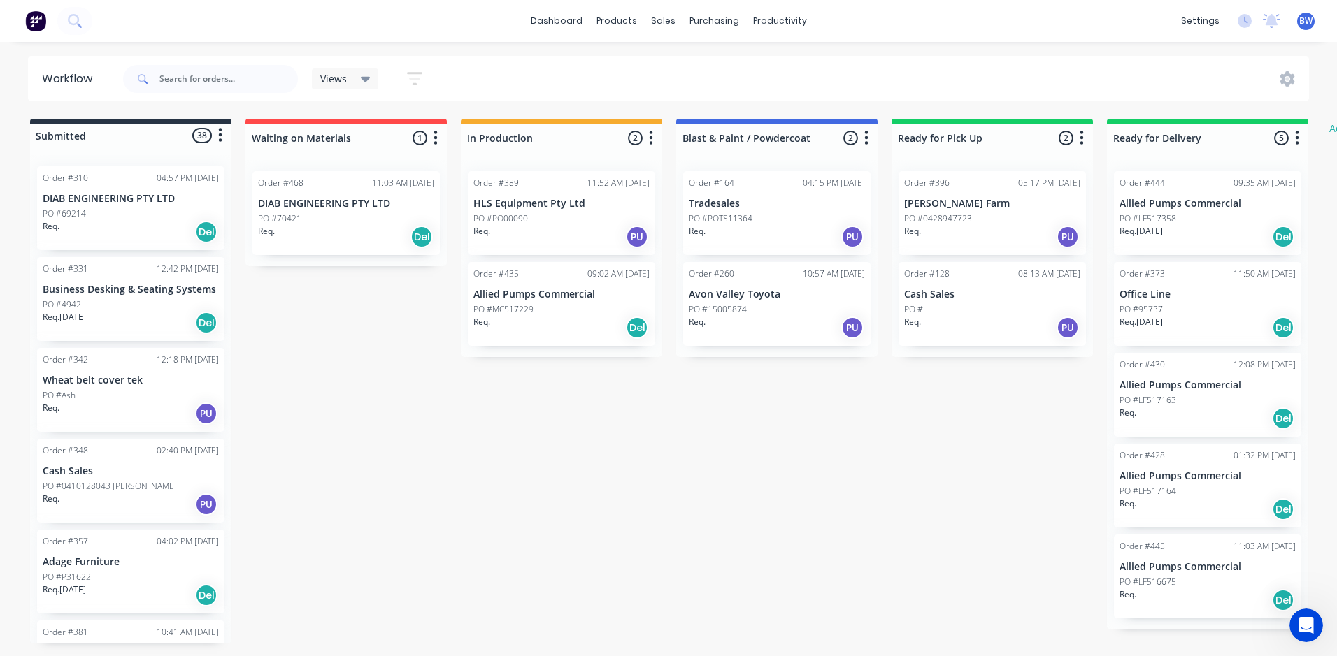
click at [1159, 489] on p "PO #LF517164" at bounding box center [1147, 491] width 57 height 13
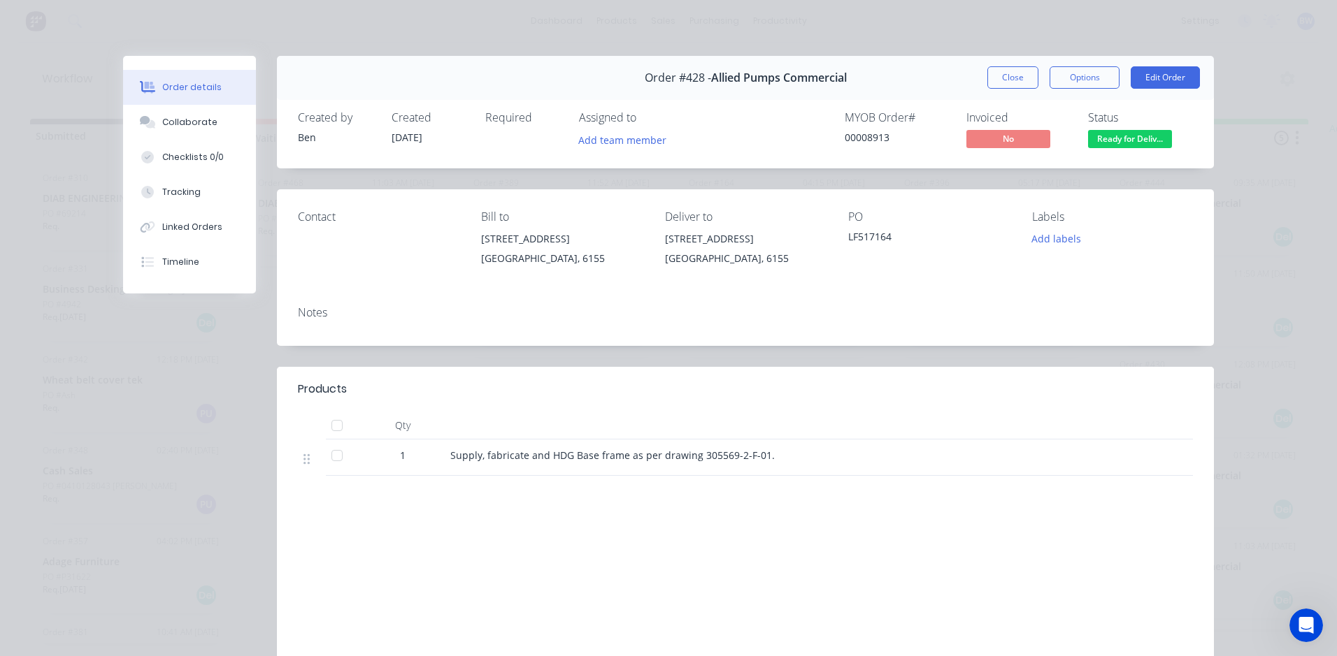
click at [1024, 86] on button "Close" at bounding box center [1012, 77] width 51 height 22
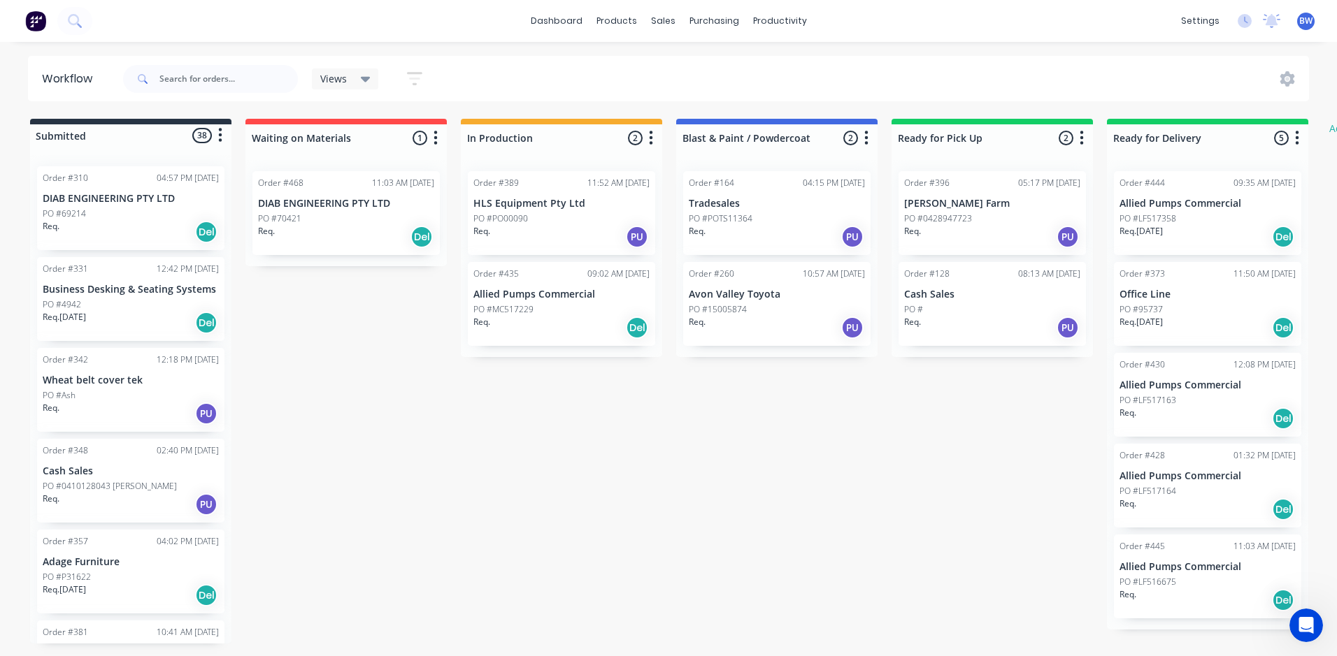
click at [1193, 563] on p "Allied Pumps Commercial" at bounding box center [1207, 567] width 176 height 12
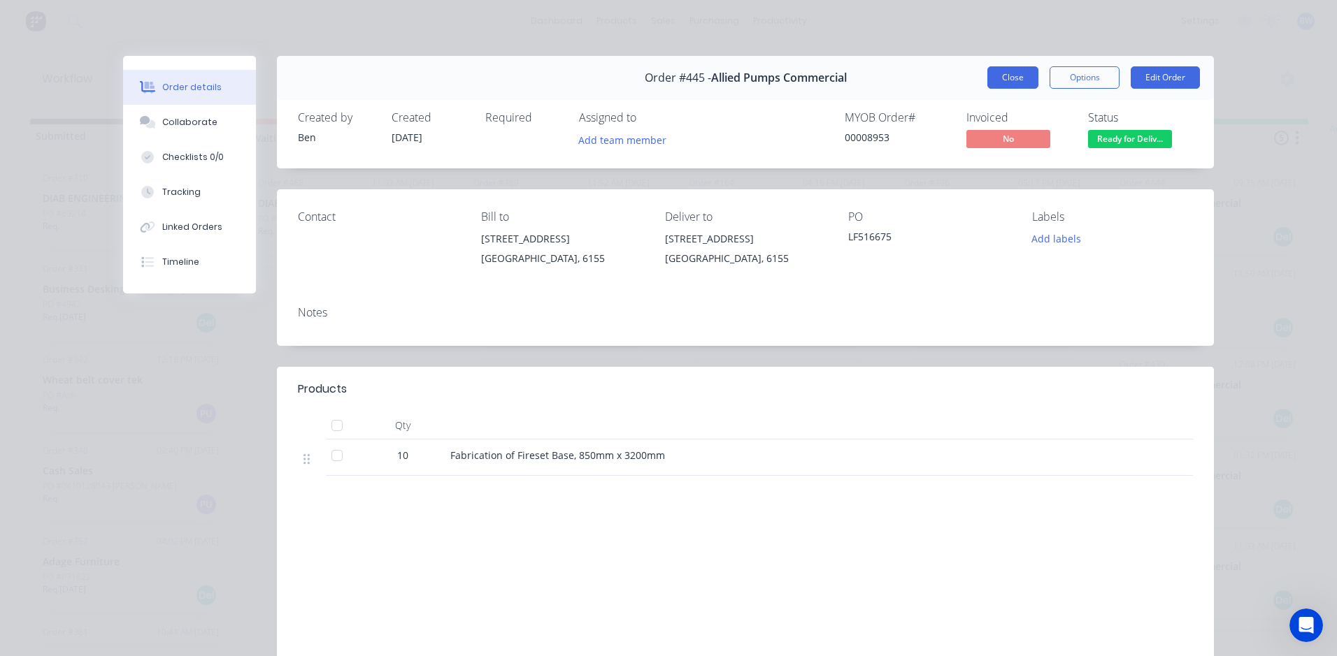
click at [1023, 78] on button "Close" at bounding box center [1012, 77] width 51 height 22
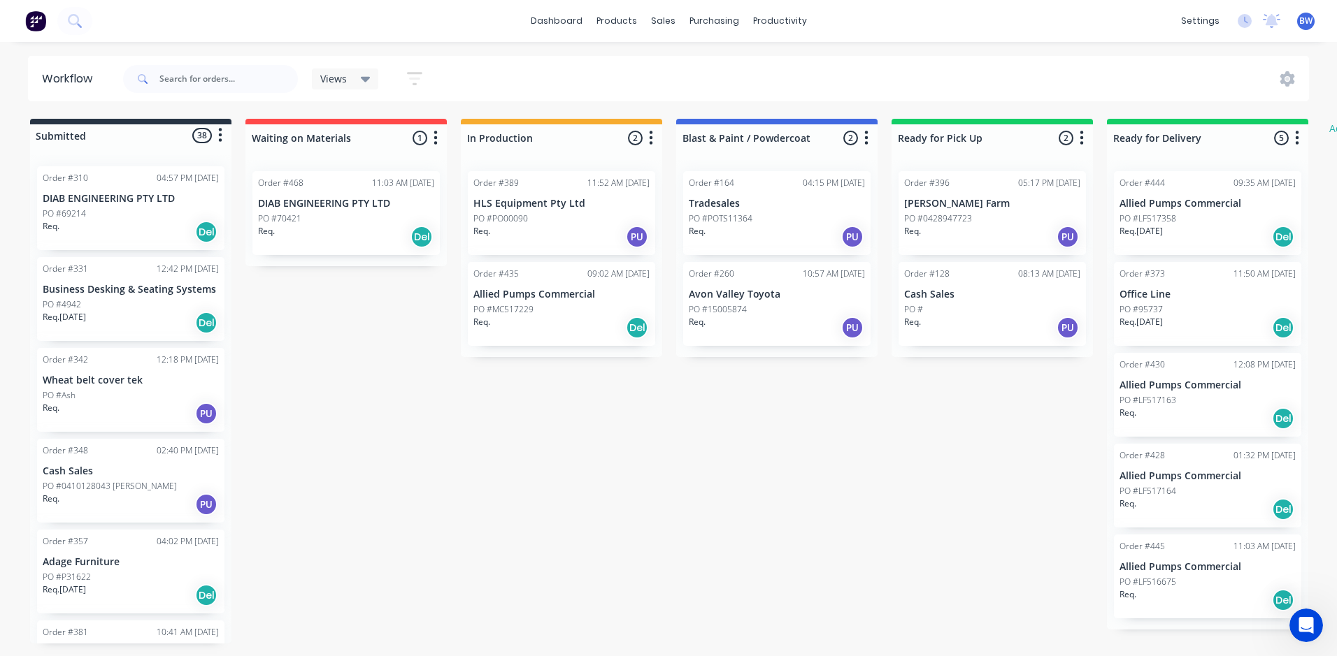
click at [1170, 471] on p "Allied Pumps Commercial" at bounding box center [1207, 476] width 176 height 12
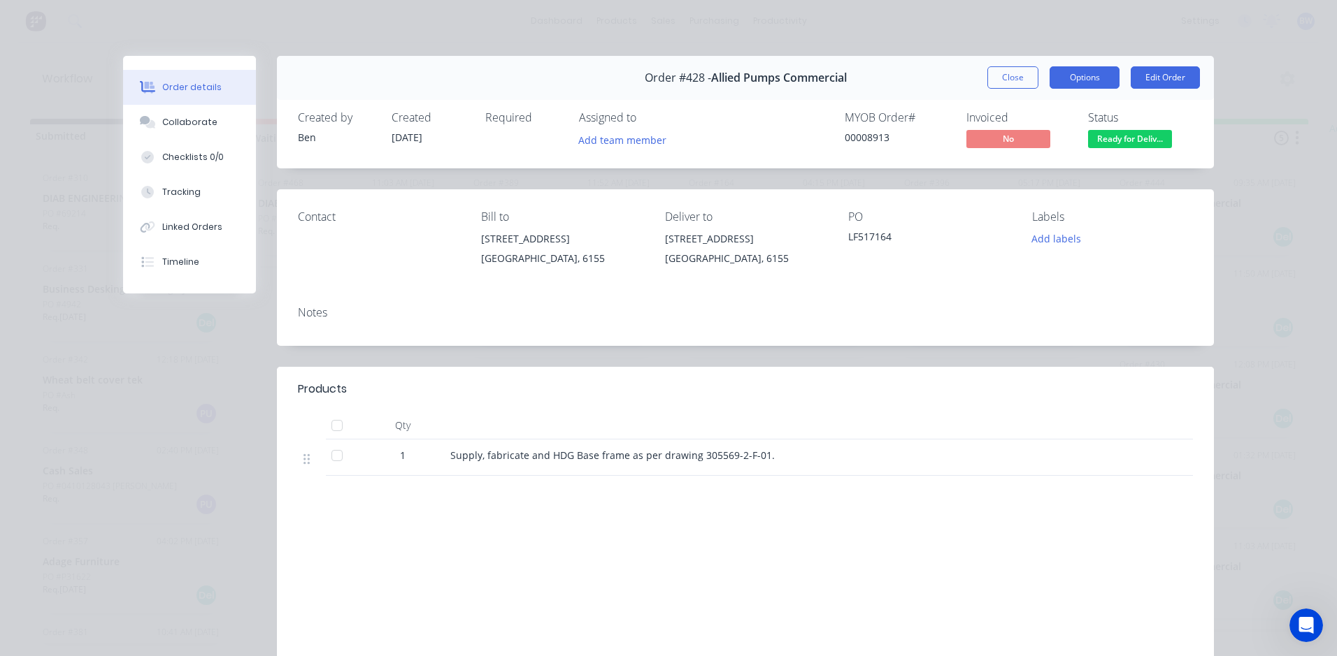
click at [1083, 79] on button "Options" at bounding box center [1084, 77] width 70 height 22
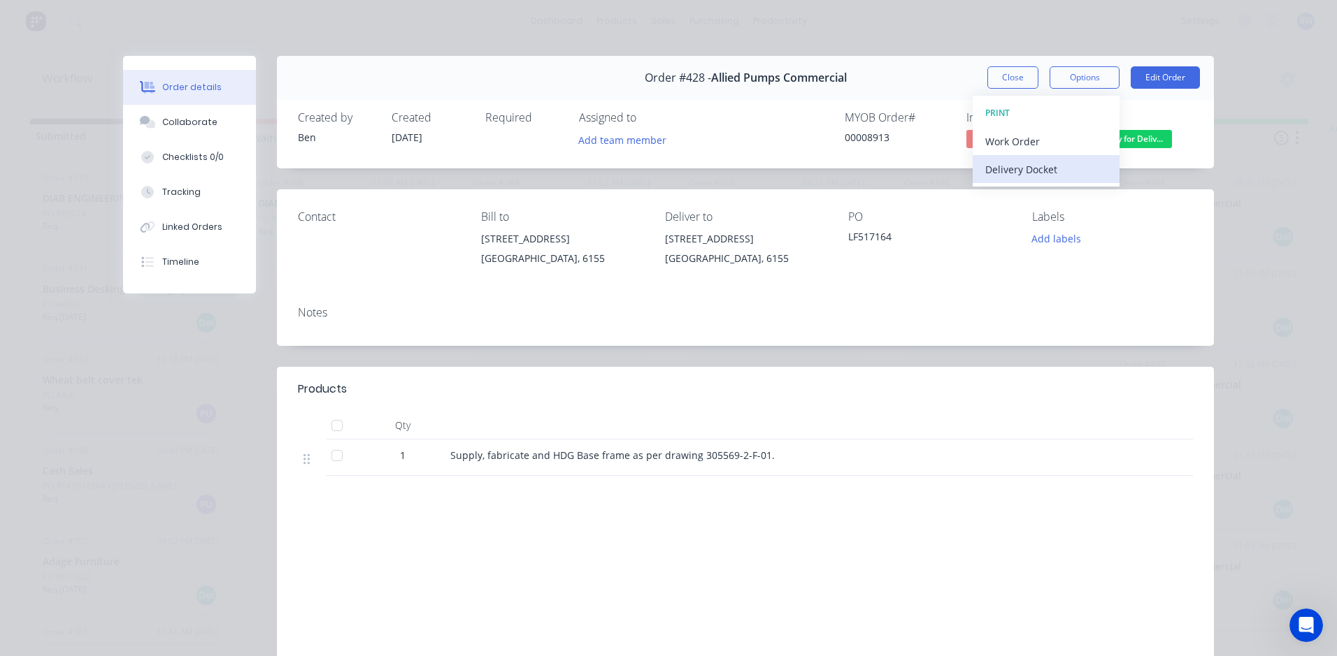
click at [1035, 171] on div "Delivery Docket" at bounding box center [1046, 169] width 122 height 20
click at [1035, 171] on div "Standard" at bounding box center [1046, 169] width 122 height 20
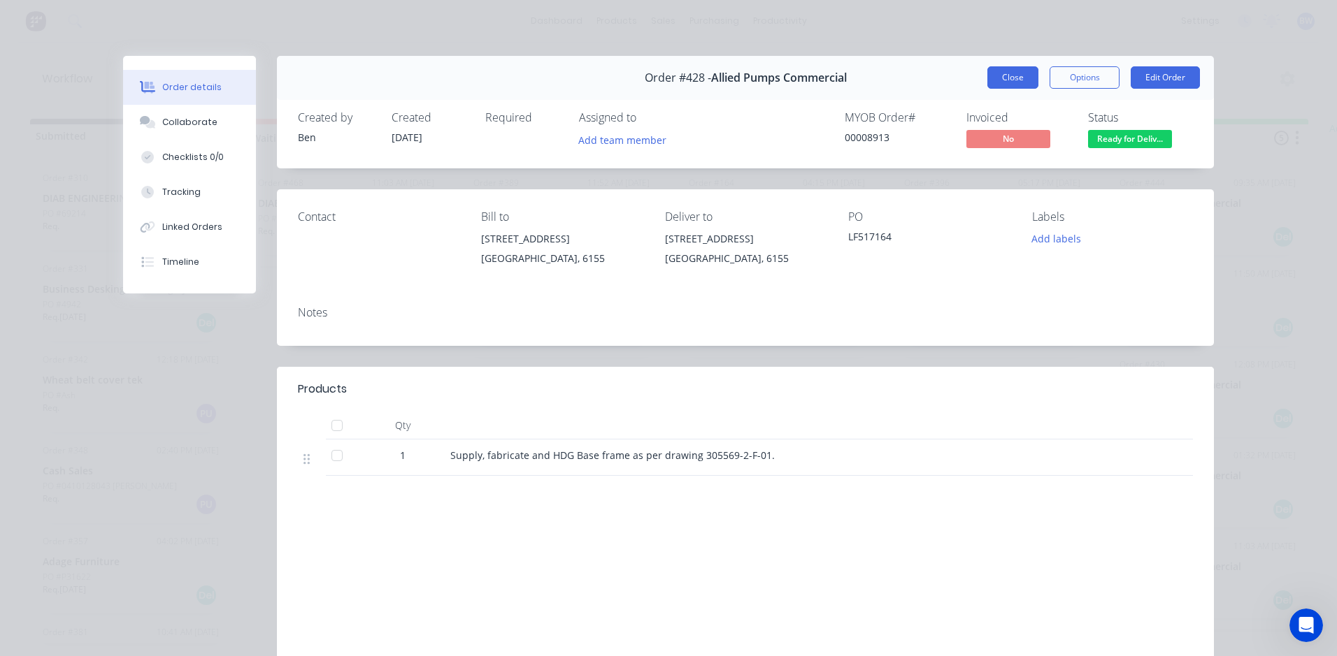
click at [1007, 73] on button "Close" at bounding box center [1012, 77] width 51 height 22
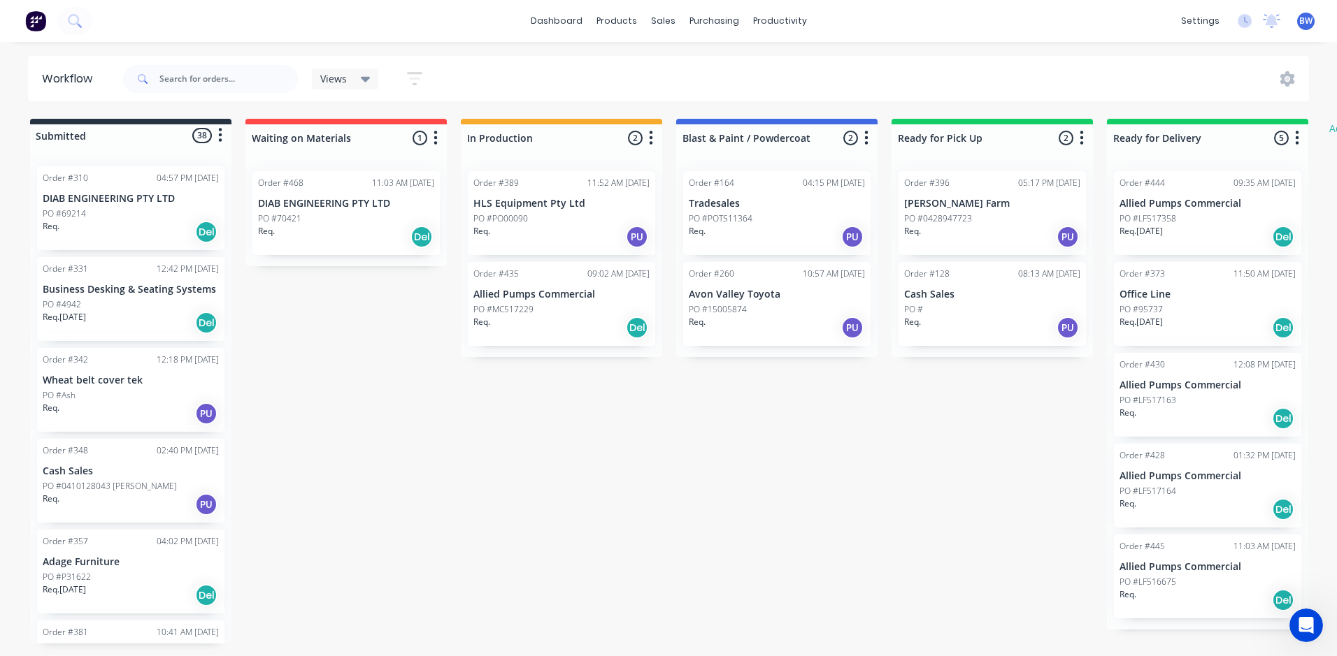
click at [1309, 25] on span "BW" at bounding box center [1305, 21] width 13 height 13
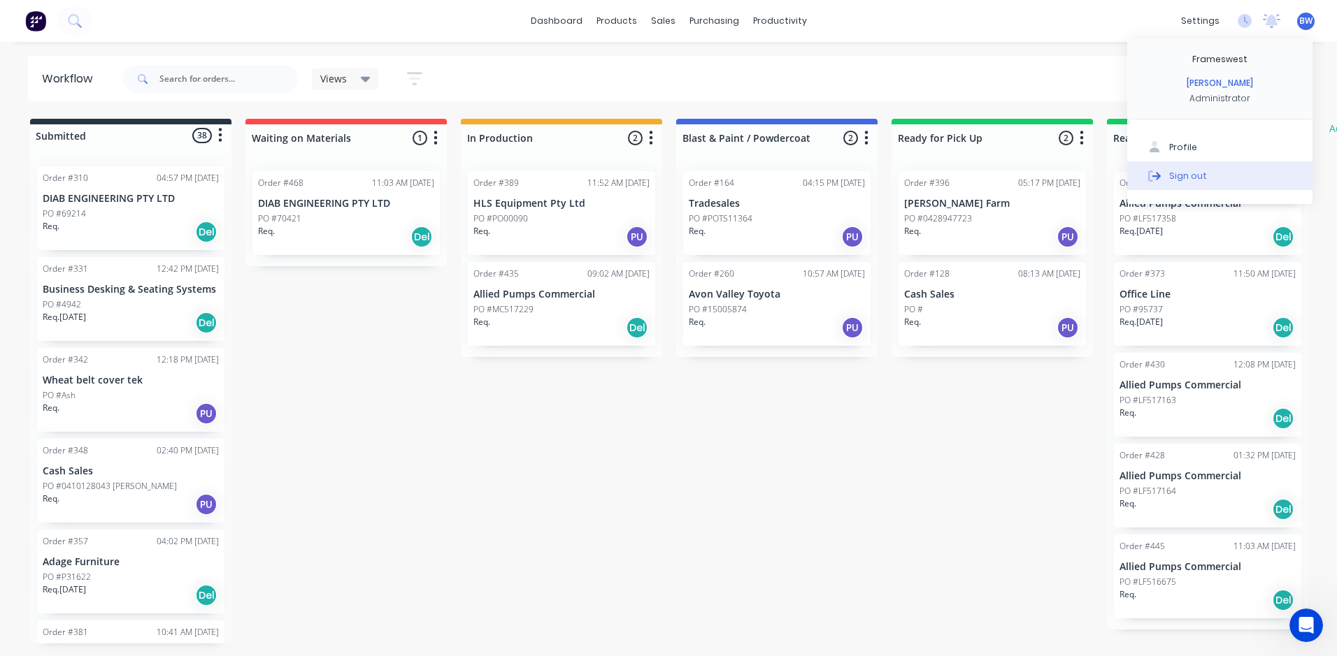
click at [1191, 180] on div "Sign out" at bounding box center [1188, 175] width 38 height 13
